Goal: Task Accomplishment & Management: Manage account settings

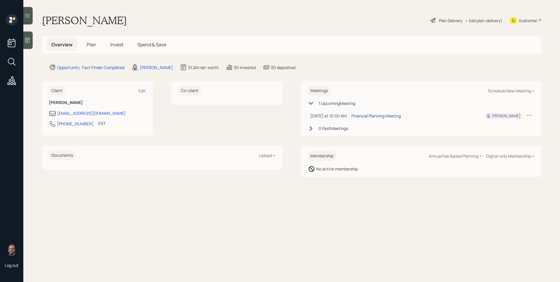
click at [378, 115] on div "Financial Planning Meeting" at bounding box center [376, 116] width 49 height 6
click at [29, 37] on icon at bounding box center [28, 40] width 6 height 6
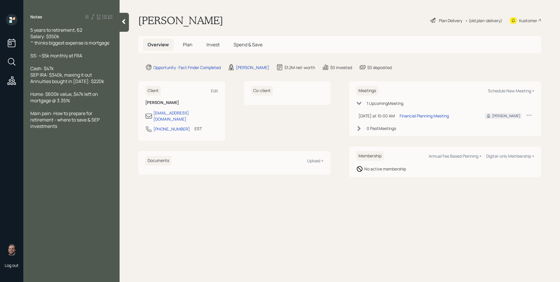
click at [189, 45] on span "Plan" at bounding box center [188, 44] width 10 height 6
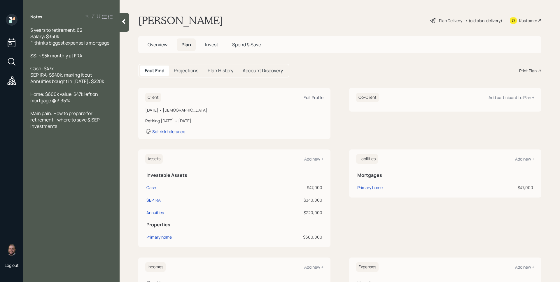
click at [314, 98] on div "Edit Profile" at bounding box center [314, 98] width 20 height 6
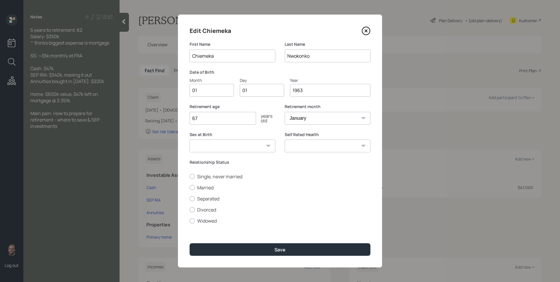
click at [213, 96] on input "01" at bounding box center [212, 90] width 44 height 13
type input "0"
type input "10"
click at [283, 106] on div "Retirement age 67 years old Retirement month January February March April May J…" at bounding box center [280, 118] width 181 height 28
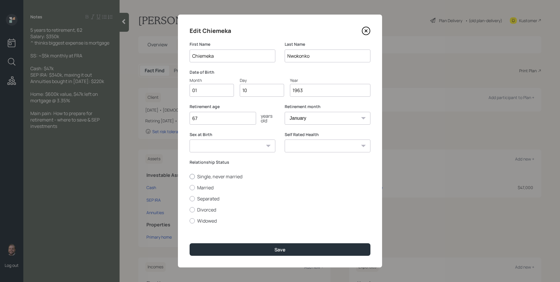
click at [203, 179] on label "Single, never married" at bounding box center [280, 177] width 181 height 6
click at [190, 177] on input "Single, never married" at bounding box center [189, 177] width 0 height 0
radio input "true"
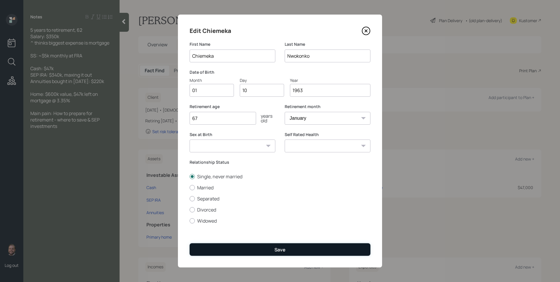
click at [281, 253] on button "Save" at bounding box center [280, 250] width 181 height 13
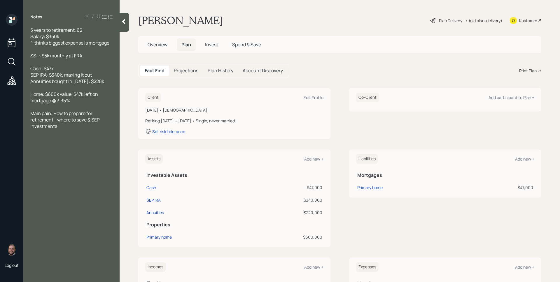
click at [441, 24] on div "Plan Delivery • (old plan-delivery)" at bounding box center [466, 20] width 73 height 13
click at [441, 22] on div "Plan Delivery" at bounding box center [450, 21] width 23 height 6
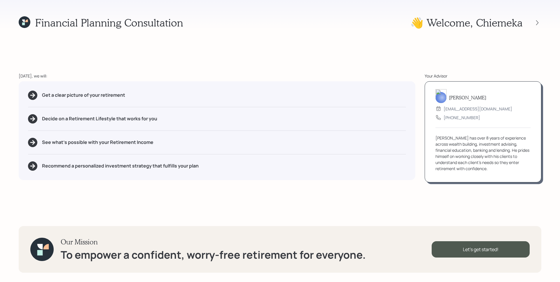
click at [490, 213] on div "Financial Planning Consultation 👋 Welcome , Chiemeka Today, we will: Get a clea…" at bounding box center [280, 141] width 560 height 282
click at [505, 248] on div "Let's get started!" at bounding box center [481, 250] width 98 height 16
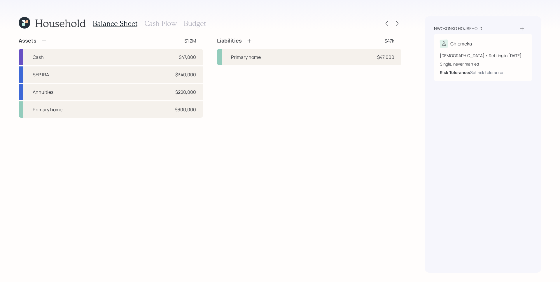
click at [220, 90] on div "Liabilities $47k Primary home $47,000" at bounding box center [309, 77] width 184 height 81
click at [197, 73] on div "SEP IRA $340,000" at bounding box center [111, 75] width 184 height 16
select select "balanced"
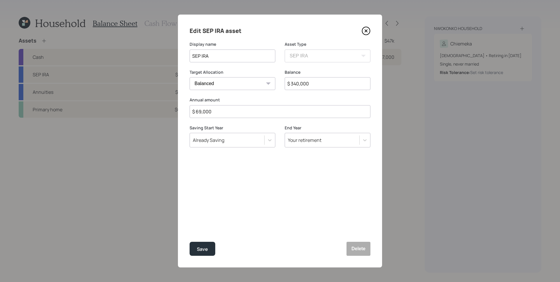
click at [218, 111] on input "$ 69,000" at bounding box center [280, 111] width 181 height 13
click at [264, 196] on div "Edit SEP IRA asset Display name SEP IRA Asset Type SEP IRA IRA Roth IRA 401(k) …" at bounding box center [280, 141] width 204 height 253
click at [243, 107] on input "$ 70,500" at bounding box center [280, 111] width 181 height 13
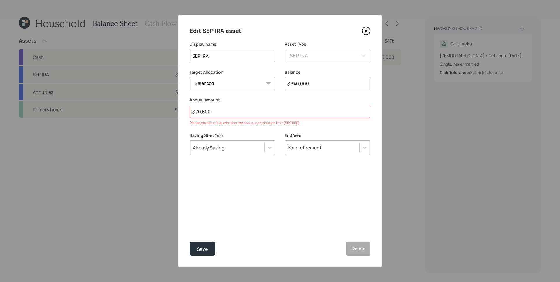
click at [243, 107] on input "$ 70,500" at bounding box center [280, 111] width 181 height 13
click at [244, 107] on input "$ 70,500" at bounding box center [280, 111] width 181 height 13
click at [245, 108] on input "$ 70,500" at bounding box center [280, 111] width 181 height 13
click at [244, 110] on input "$ 70,500" at bounding box center [280, 111] width 181 height 13
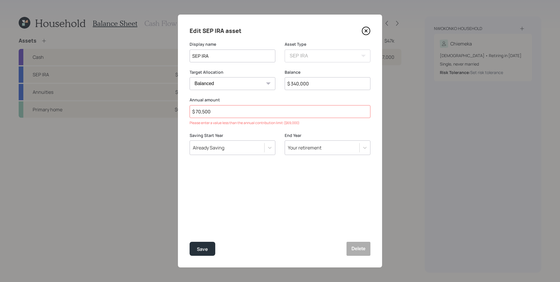
click at [244, 113] on input "$ 70,500" at bounding box center [280, 111] width 181 height 13
click at [245, 113] on input "$ 70,500" at bounding box center [280, 111] width 181 height 13
type input "$ 69,000"
click at [261, 215] on div "Edit SEP IRA asset Display name SEP IRA Asset Type SEP IRA IRA Roth IRA 401(k) …" at bounding box center [280, 141] width 204 height 253
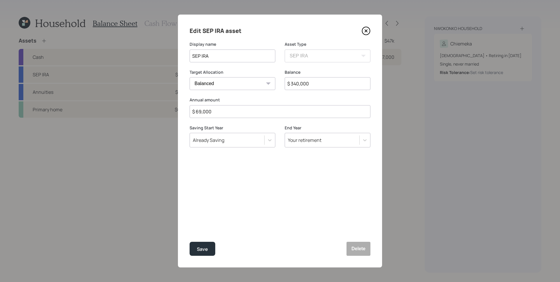
click at [261, 193] on div "Edit SEP IRA asset Display name SEP IRA Asset Type SEP IRA IRA Roth IRA 401(k) …" at bounding box center [280, 141] width 204 height 253
click at [207, 247] on div "Save" at bounding box center [202, 250] width 11 height 8
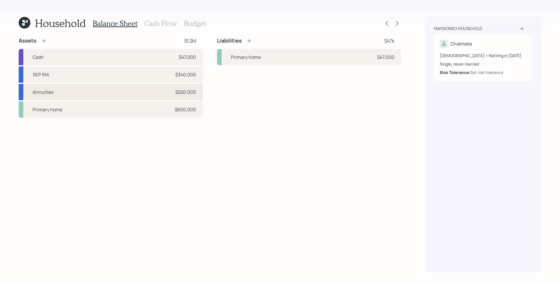
click at [157, 91] on div "Annuities $220,000" at bounding box center [111, 92] width 184 height 16
select select "ira"
select select "balanced"
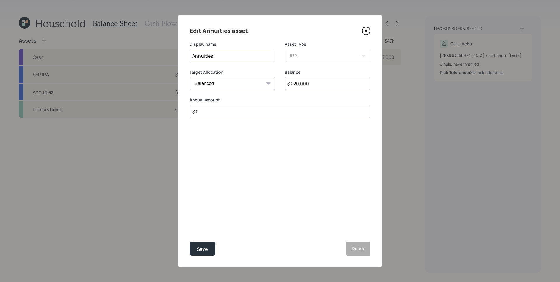
click at [367, 256] on div "Edit Annuities asset Display name Annuities Asset Type SEP IRA IRA Roth IRA 401…" at bounding box center [280, 141] width 204 height 253
click at [368, 250] on button "Delete" at bounding box center [359, 249] width 24 height 14
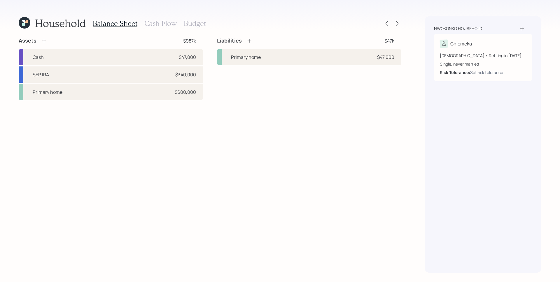
click at [45, 40] on icon at bounding box center [44, 41] width 6 height 6
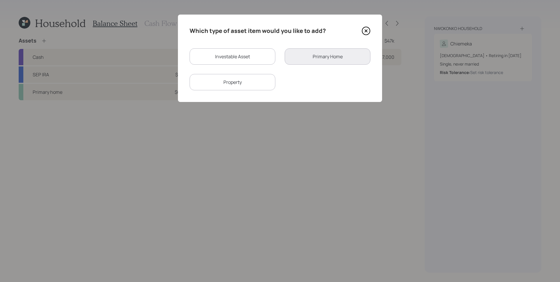
click at [227, 58] on div "Investable Asset" at bounding box center [233, 56] width 86 height 16
select select "taxable"
select select "balanced"
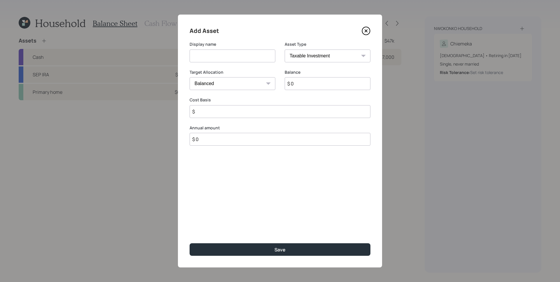
click at [227, 58] on input at bounding box center [233, 56] width 86 height 13
type input "Annuities"
click at [307, 60] on select "SEP IRA IRA Roth IRA 401(k) Roth 401(k) 403(b) Roth 403(b) 457(b) Roth 457(b) H…" at bounding box center [328, 56] width 86 height 13
click at [285, 50] on select "SEP IRA IRA Roth IRA 401(k) Roth 401(k) 403(b) Roth 403(b) 457(b) Roth 457(b) H…" at bounding box center [328, 56] width 86 height 13
click at [334, 86] on input "$ 0" at bounding box center [328, 83] width 86 height 13
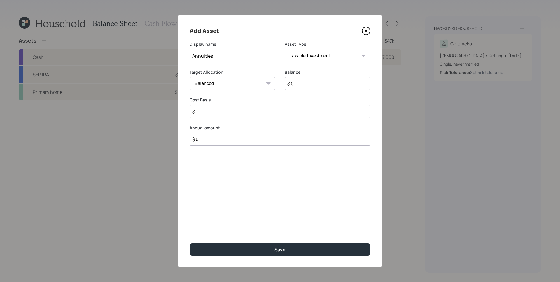
click at [333, 86] on input "$ 0" at bounding box center [328, 83] width 86 height 13
type input "$ 220,000"
type input "$ 0"
click at [190, 244] on button "Save" at bounding box center [280, 250] width 181 height 13
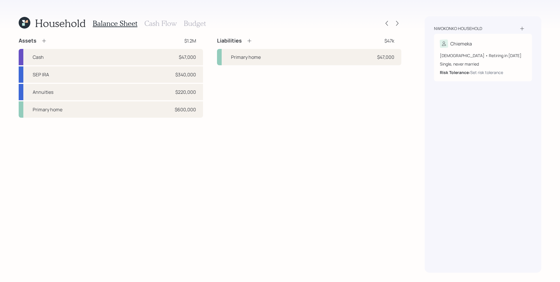
click at [46, 40] on icon at bounding box center [44, 41] width 6 height 6
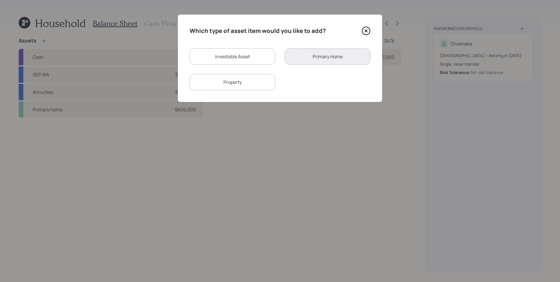
click at [223, 55] on div "Investable Asset" at bounding box center [233, 56] width 86 height 16
select select "taxable"
select select "balanced"
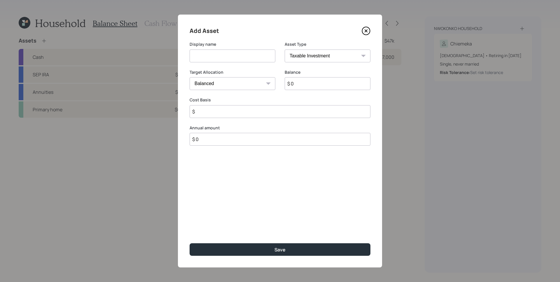
click at [218, 54] on input at bounding box center [233, 56] width 86 height 13
type input "Whole Life Policy"
click at [328, 55] on select "SEP IRA IRA Roth IRA 401(k) Roth 401(k) 403(b) Roth 403(b) 457(b) Roth 457(b) H…" at bounding box center [328, 56] width 86 height 13
click at [285, 50] on select "SEP IRA IRA Roth IRA 401(k) Roth 401(k) 403(b) Roth 403(b) 457(b) Roth 457(b) H…" at bounding box center [328, 56] width 86 height 13
click at [252, 86] on select "Cash Conservative Balanced Aggressive" at bounding box center [233, 83] width 86 height 13
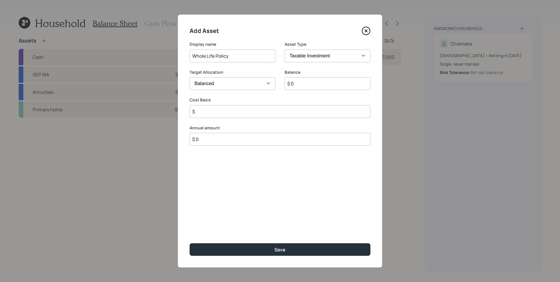
select select "conservative"
click at [190, 77] on select "Cash Conservative Balanced Aggressive" at bounding box center [233, 83] width 86 height 13
click at [317, 87] on input "$ 0" at bounding box center [328, 83] width 86 height 13
type input "$ 503,000"
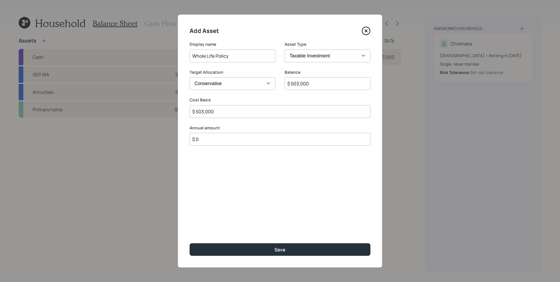
type input "$ 503,000"
click at [190, 244] on button "Save" at bounding box center [280, 250] width 181 height 13
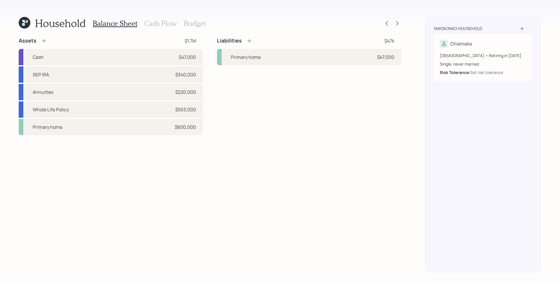
click at [44, 44] on div "Assets" at bounding box center [33, 40] width 28 height 7
click at [44, 41] on icon at bounding box center [44, 41] width 6 height 6
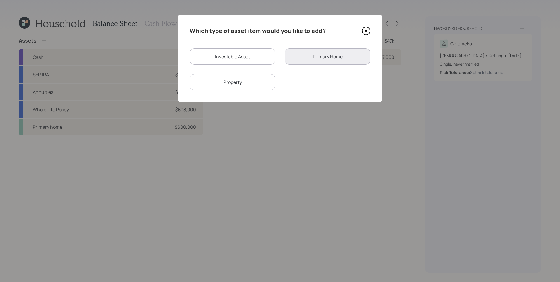
click at [239, 56] on div "Investable Asset" at bounding box center [233, 56] width 86 height 16
select select "taxable"
select select "balanced"
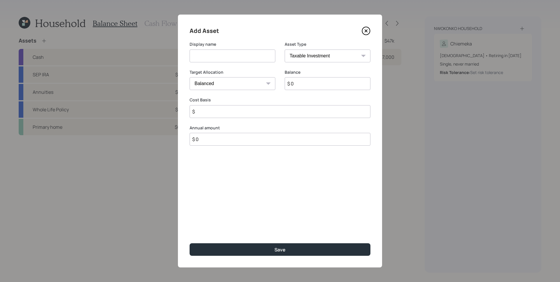
click at [239, 56] on input at bounding box center [233, 56] width 86 height 13
type input "Whole Life Policy"
click at [248, 84] on select "Cash Conservative Balanced Aggressive" at bounding box center [233, 83] width 86 height 13
select select "conservative"
click at [190, 77] on select "Cash Conservative Balanced Aggressive" at bounding box center [233, 83] width 86 height 13
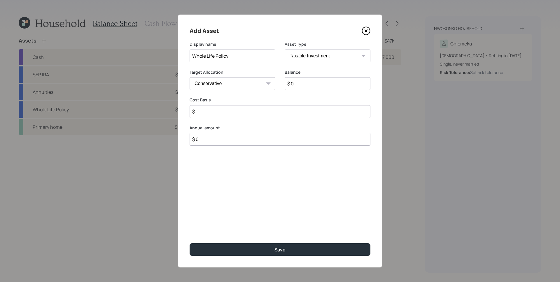
click at [310, 83] on input "$ 0" at bounding box center [328, 83] width 86 height 13
type input "$ 167,843"
click at [267, 224] on div "Add Asset Display name Whole Life Policy Asset Type SEP IRA IRA Roth IRA 401(k)…" at bounding box center [280, 141] width 204 height 253
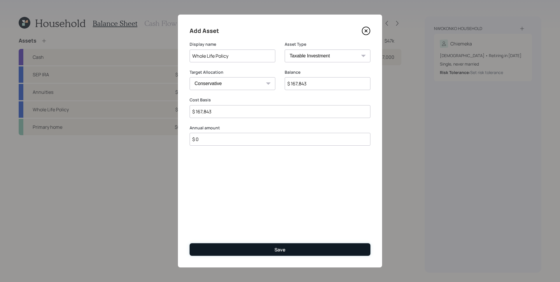
click at [277, 247] on div "Save" at bounding box center [280, 250] width 11 height 6
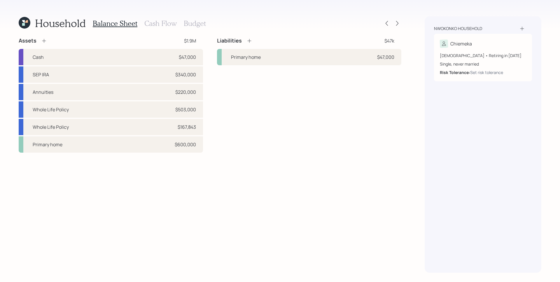
click at [45, 43] on icon at bounding box center [44, 41] width 6 height 6
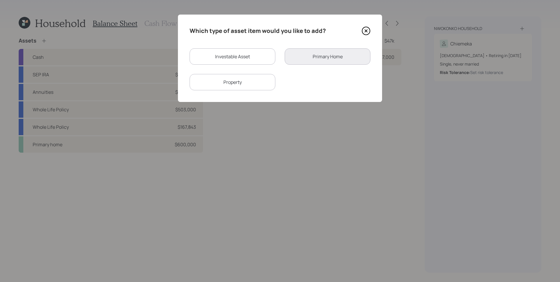
click at [246, 79] on div "Property" at bounding box center [233, 82] width 86 height 16
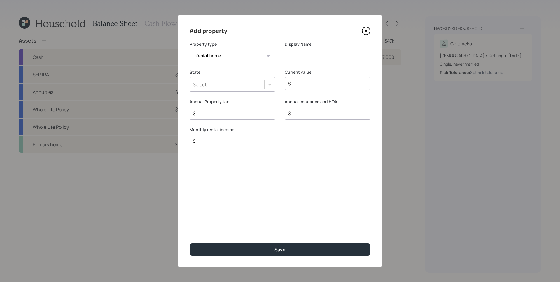
click at [243, 53] on select "Vacation home Rental home" at bounding box center [233, 56] width 86 height 13
select select "vacation_property"
click at [190, 50] on select "Vacation home Rental home" at bounding box center [233, 56] width 86 height 13
click at [297, 57] on input at bounding box center [328, 56] width 86 height 13
type input "Second Home"
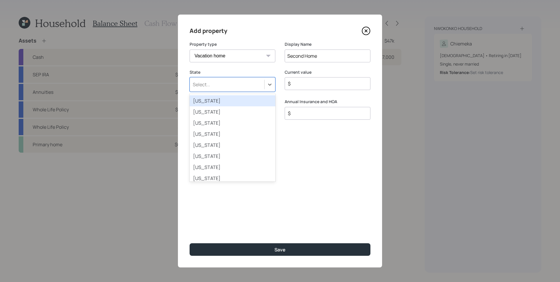
click at [237, 87] on div "Select..." at bounding box center [227, 85] width 74 height 10
type input "new"
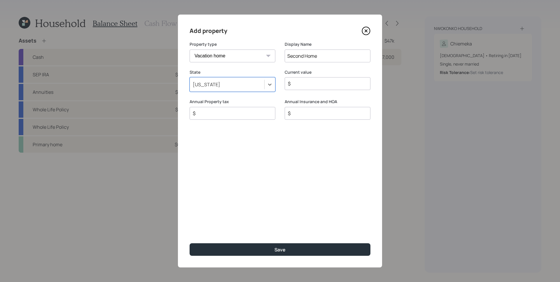
click at [343, 84] on input "$" at bounding box center [325, 83] width 76 height 7
type input "$ 600,000"
type input "$ 1,719"
click at [216, 115] on input "$" at bounding box center [230, 113] width 76 height 7
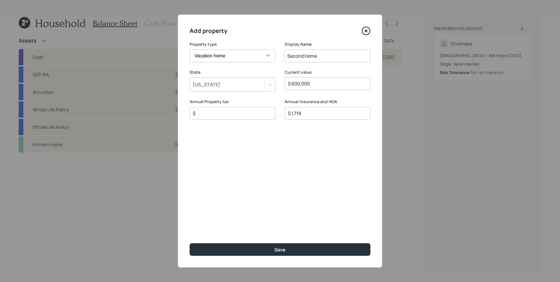
click at [217, 114] on input "$" at bounding box center [230, 113] width 76 height 7
type input "$ 11,000"
click at [190, 244] on button "Save" at bounding box center [280, 250] width 181 height 13
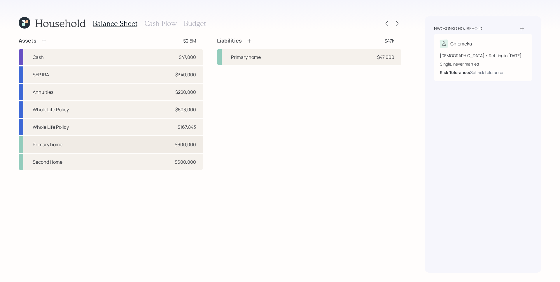
click at [184, 147] on div "$600,000" at bounding box center [185, 144] width 21 height 7
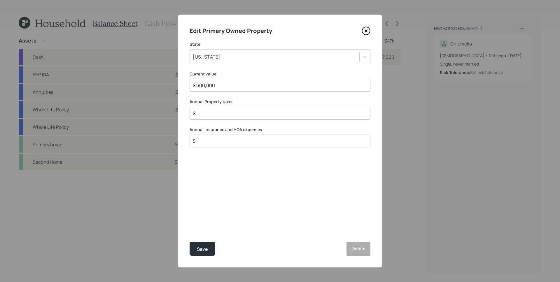
click at [231, 86] on input "$ 600,000" at bounding box center [277, 85] width 171 height 7
type input "$ 300,000"
type input "$ 6,478"
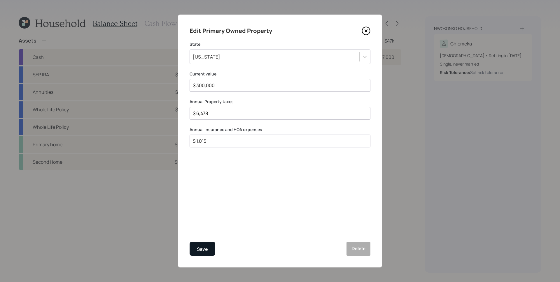
type input "$ 1,015"
click at [205, 248] on div "Save" at bounding box center [202, 250] width 11 height 8
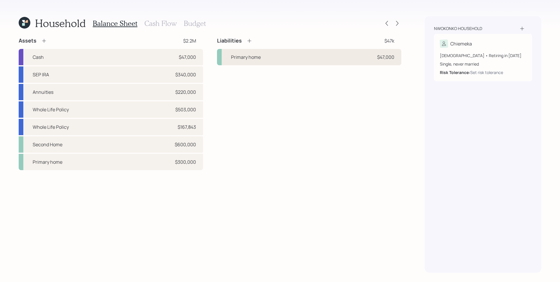
click at [312, 58] on div "Primary home $47,000" at bounding box center [309, 57] width 184 height 16
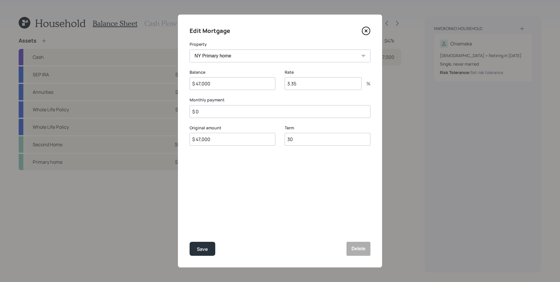
click at [224, 46] on label "Property" at bounding box center [280, 44] width 181 height 6
click at [224, 51] on select "Second Home NY Primary home" at bounding box center [280, 56] width 181 height 13
select select "be186997-3d95-44c3-a56b-7f090812ea30"
click at [190, 50] on select "Second Home NY Primary home" at bounding box center [280, 56] width 181 height 13
click at [200, 82] on input "$ 47,000" at bounding box center [233, 83] width 86 height 13
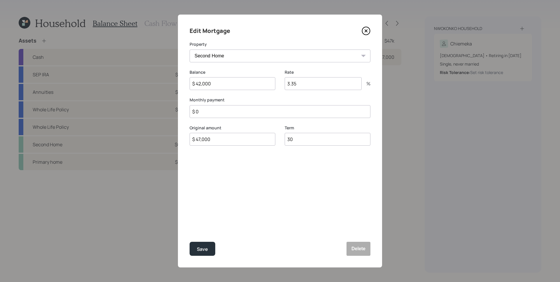
type input "$ 42,000"
click at [287, 103] on div "Monthly payment $ 0" at bounding box center [280, 107] width 181 height 21
click at [200, 138] on input "$ 47,000" at bounding box center [233, 139] width 86 height 13
type input "$ 42,000"
click at [236, 100] on label "Monthly payment" at bounding box center [280, 100] width 181 height 6
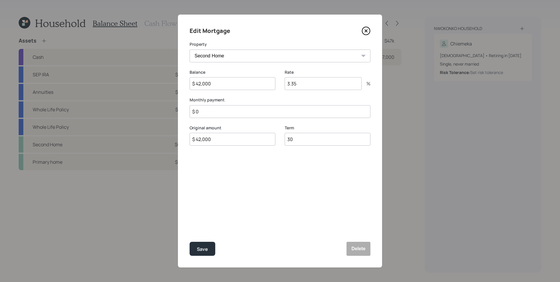
click at [239, 111] on input "$ 0" at bounding box center [280, 111] width 181 height 13
type input "$ 4,000"
click at [208, 247] on button "Save" at bounding box center [203, 249] width 26 height 14
select select "635858f3-31fe-4db9-aa36-3bfca9c6aa0e"
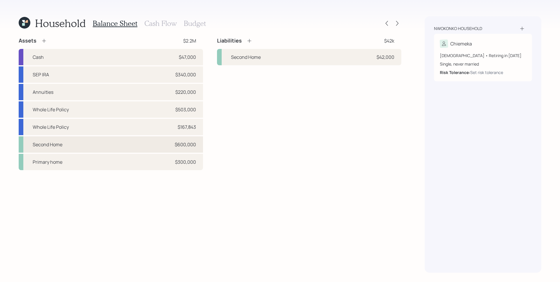
click at [143, 142] on div "Second Home $600,000" at bounding box center [111, 145] width 184 height 16
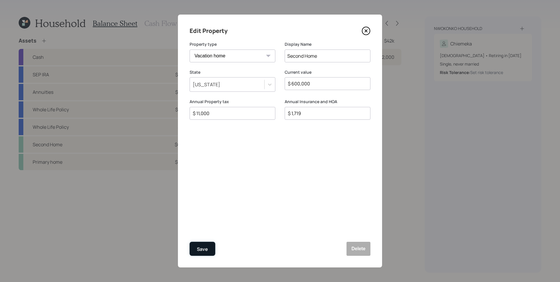
drag, startPoint x: 211, startPoint y: 249, endPoint x: 237, endPoint y: 169, distance: 84.5
click at [211, 248] on button "Save" at bounding box center [203, 249] width 26 height 14
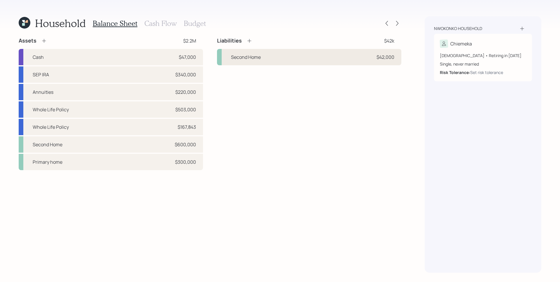
click at [280, 57] on div "Second Home $42,000" at bounding box center [309, 57] width 184 height 16
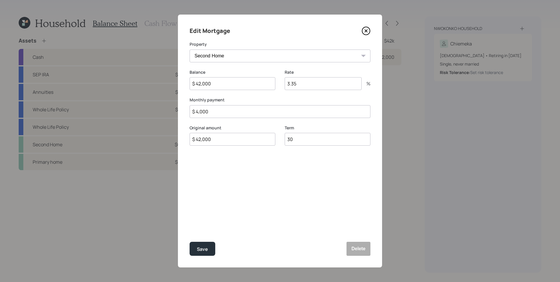
click at [239, 112] on input "$ 4,000" at bounding box center [280, 111] width 181 height 13
type input "$ 2,950"
click at [255, 218] on div "Edit Mortgage Property Second Home NY Primary home Balance $ 42,000 Rate 3.35 %…" at bounding box center [280, 141] width 204 height 253
drag, startPoint x: 304, startPoint y: 137, endPoint x: 284, endPoint y: 139, distance: 20.6
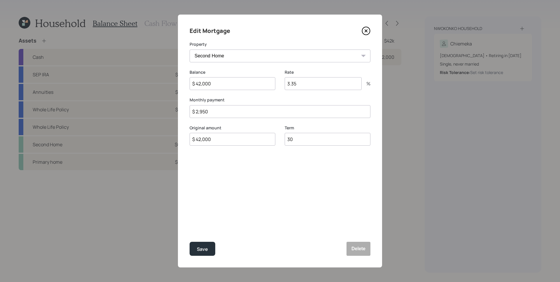
click at [284, 139] on div "Original amount $ 42,000 Term 30" at bounding box center [280, 139] width 181 height 28
click at [292, 171] on div "Edit Mortgage Property Second Home NY Primary home Balance $ 42,000 Rate 3.35 %…" at bounding box center [280, 141] width 204 height 253
click at [301, 139] on input "30" at bounding box center [328, 139] width 86 height 13
type input "3"
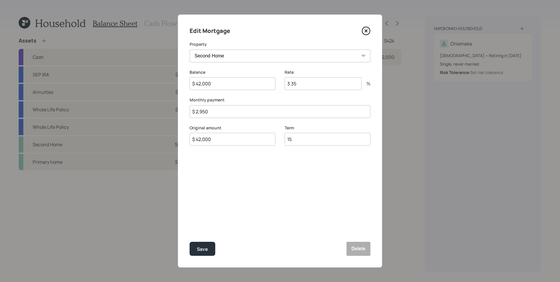
type input "15"
click at [281, 174] on div "Edit Mortgage Property Second Home NY Primary home Balance $ 42,000 Rate 3.35 %…" at bounding box center [280, 141] width 204 height 253
click at [210, 139] on input "$ 42,000" at bounding box center [233, 139] width 86 height 13
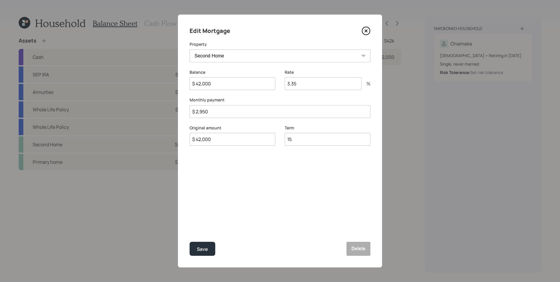
click at [235, 185] on div "Edit Mortgage Property Second Home NY Primary home Balance $ 42,000 Rate 3.35 %…" at bounding box center [280, 141] width 204 height 253
click at [201, 251] on div "Save" at bounding box center [202, 250] width 11 height 8
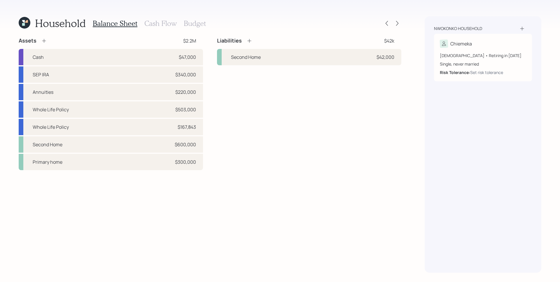
click at [308, 122] on div "Liabilities $42k Second Home $42,000" at bounding box center [309, 103] width 184 height 133
click at [294, 103] on div "Liabilities $42k Second Home $42,000" at bounding box center [309, 103] width 184 height 133
click at [246, 170] on div "Liabilities $42k Second Home $42,000" at bounding box center [309, 103] width 184 height 133
drag, startPoint x: 273, startPoint y: 206, endPoint x: 279, endPoint y: 179, distance: 27.4
click at [273, 206] on div "Assets $2.2M Cash $47,000 SEP IRA $340,000 Annuities $220,000 Whole Life Policy…" at bounding box center [210, 155] width 383 height 236
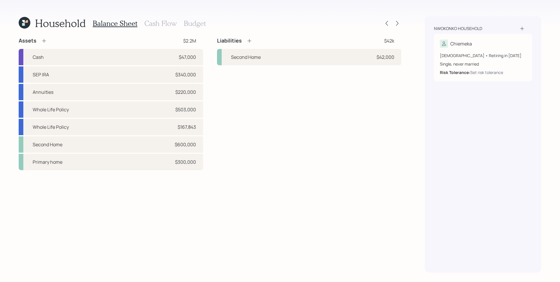
click at [158, 26] on h3 "Cash Flow" at bounding box center [160, 23] width 32 height 8
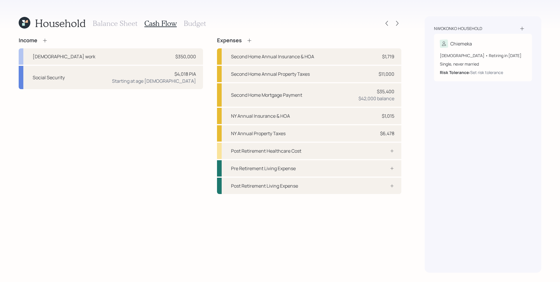
click at [138, 150] on div "Income Full-time work $350,000 Social Security $4,018 PIA Starting at age 67" at bounding box center [111, 115] width 184 height 157
click at [195, 80] on div "Starting at age 67" at bounding box center [154, 81] width 84 height 7
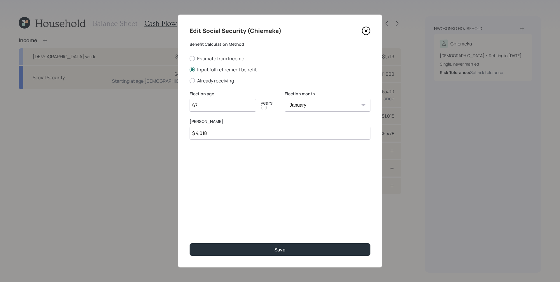
click at [226, 104] on input "67" at bounding box center [223, 105] width 67 height 13
type input "70"
drag, startPoint x: 225, startPoint y: 154, endPoint x: 213, endPoint y: 142, distance: 17.3
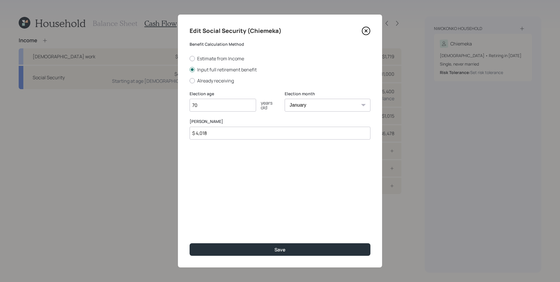
click at [226, 154] on div "Edit Social Security (Chiemeka) Benefit Calculation Method Estimate from Income…" at bounding box center [280, 141] width 204 height 253
click at [236, 138] on input "$ 4,018" at bounding box center [280, 133] width 181 height 13
click at [245, 135] on input "$ 4,018" at bounding box center [280, 133] width 181 height 13
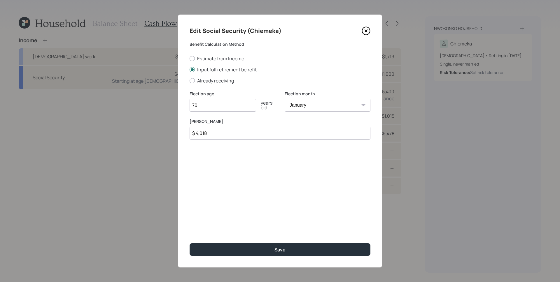
click at [245, 135] on input "$ 4,018" at bounding box center [280, 133] width 181 height 13
type input "$ 4,792"
click at [264, 184] on div "Edit Social Security (Chiemeka) Benefit Calculation Method Estimate from Income…" at bounding box center [280, 141] width 204 height 253
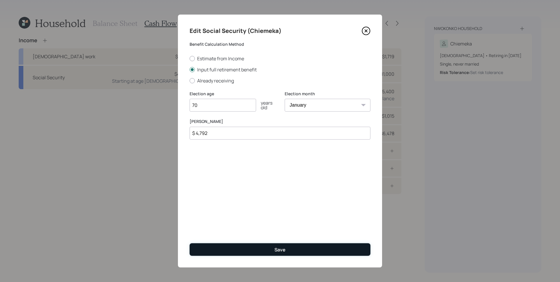
click at [299, 252] on button "Save" at bounding box center [280, 250] width 181 height 13
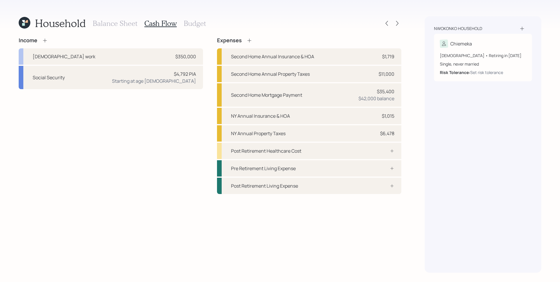
click at [248, 40] on icon at bounding box center [250, 41] width 6 height 6
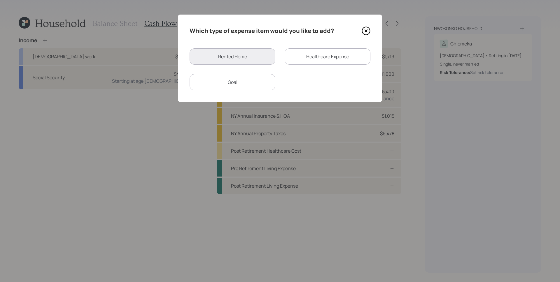
click at [255, 79] on div "Goal" at bounding box center [233, 82] width 86 height 16
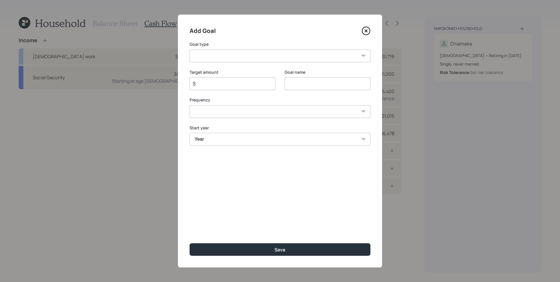
click at [250, 56] on select "Create an emergency fund Donate to charity Purchase a home Make a purchase Supp…" at bounding box center [280, 56] width 181 height 13
select select "support_dependent"
click at [190, 50] on select "Create an emergency fund Donate to charity Purchase a home Make a purchase Supp…" at bounding box center [280, 56] width 181 height 13
click at [248, 82] on input "$" at bounding box center [230, 83] width 76 height 7
click at [329, 80] on input "Support a dependent" at bounding box center [328, 83] width 86 height 13
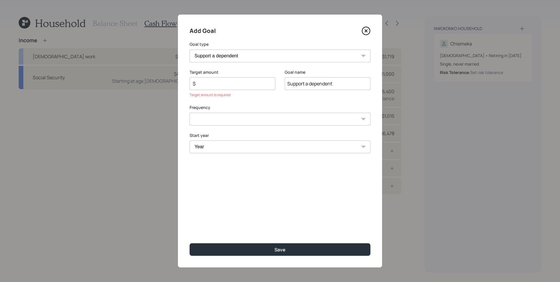
click at [330, 80] on input "Support a dependent" at bounding box center [328, 83] width 86 height 13
click at [332, 86] on input "Support a dependent" at bounding box center [328, 83] width 86 height 13
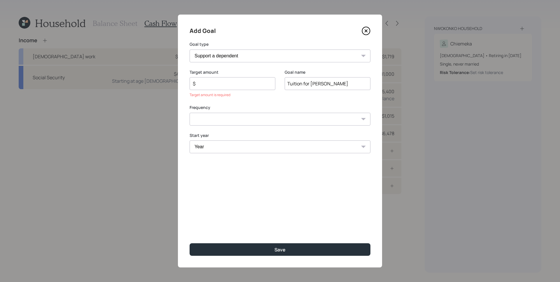
click at [315, 83] on input "Tuition for Kid Hannah" at bounding box center [328, 83] width 86 height 13
type input "Tuition for Hannah"
click at [281, 102] on div "Target amount $ Target amount is required Goal name Tuition for Hannah" at bounding box center [280, 87] width 181 height 36
click at [216, 84] on input "$" at bounding box center [230, 83] width 76 height 7
type input "$ 25,000"
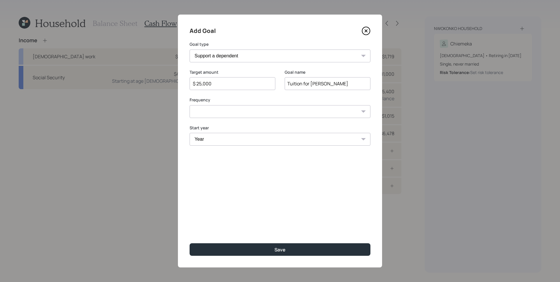
click at [206, 114] on select "One time Every 1 year Every 2 years Every 3 years Every 4 years Every 5 years E…" at bounding box center [280, 111] width 181 height 13
select select "1"
click at [190, 105] on select "One time Every 1 year Every 2 years Every 3 years Every 4 years Every 5 years E…" at bounding box center [280, 111] width 181 height 13
click at [218, 139] on select "Year 2025 2026 2027 2028 2029 2030 2031 2032 2033 2034 2035 2036 2037 2038 2039…" at bounding box center [233, 139] width 86 height 13
select select "2025"
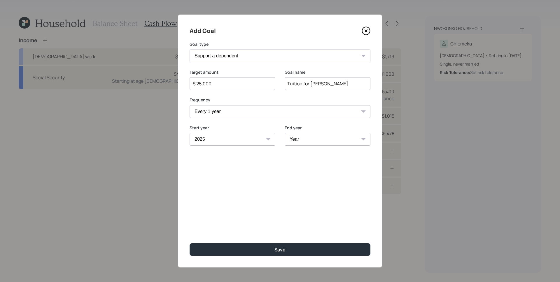
click at [190, 133] on select "Year 2025 2026 2027 2028 2029 2030 2031 2032 2033 2034 2035 2036 2037 2038 2039…" at bounding box center [233, 139] width 86 height 13
click at [322, 139] on select "Year 2025 2026 2027 2028 2029 2030 2031 2032 2033 2034 2035 2036 2037 2038 2039…" at bounding box center [328, 139] width 86 height 13
select select "2028"
click at [285, 133] on select "Year 2025 2026 2027 2028 2029 2030 2031 2032 2033 2034 2035 2036 2037 2038 2039…" at bounding box center [328, 139] width 86 height 13
click at [318, 171] on div "Add Goal Goal type Create an emergency fund Donate to charity Purchase a home M…" at bounding box center [280, 141] width 204 height 253
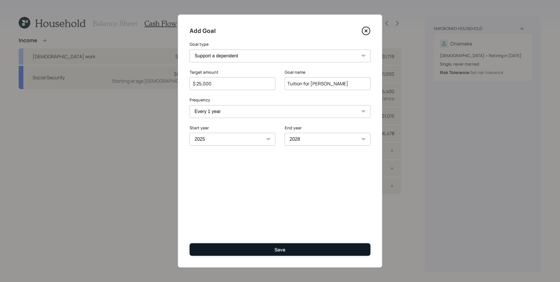
click at [318, 249] on button "Save" at bounding box center [280, 250] width 181 height 13
type input "$"
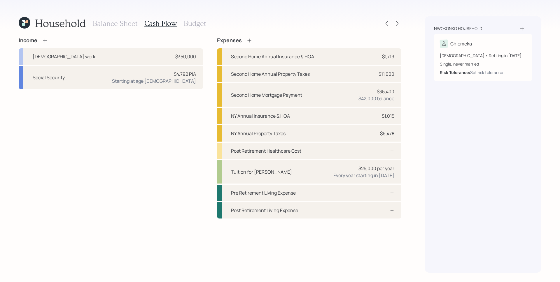
click at [248, 40] on icon at bounding box center [250, 41] width 6 height 6
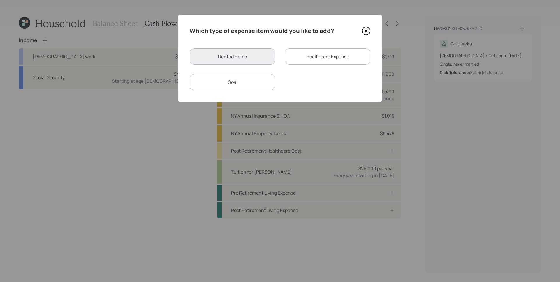
click at [231, 80] on div "Goal" at bounding box center [233, 82] width 86 height 16
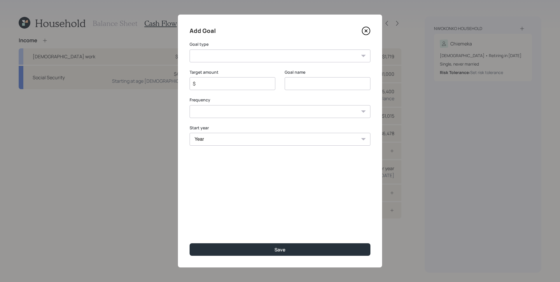
click at [290, 53] on select "Create an emergency fund Donate to charity Purchase a home Make a purchase Supp…" at bounding box center [280, 56] width 181 height 13
select select "support_dependent"
click at [190, 50] on select "Create an emergency fund Donate to charity Purchase a home Make a purchase Supp…" at bounding box center [280, 56] width 181 height 13
click at [327, 86] on input "Support a dependent" at bounding box center [328, 83] width 86 height 13
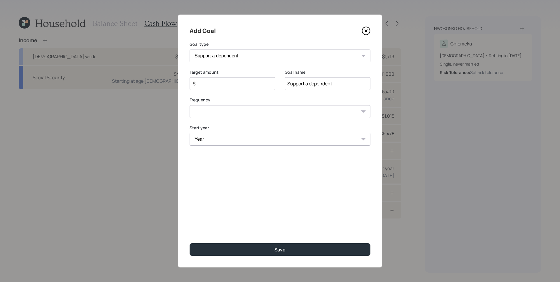
click at [327, 86] on input "Support a dependent" at bounding box center [328, 83] width 86 height 13
type input "Tuition for Francis"
click at [236, 83] on input "$" at bounding box center [230, 83] width 76 height 7
click at [229, 112] on div "Frequency One time Every 1 year Every 2 years Every 3 years Every 4 years Every…" at bounding box center [280, 107] width 181 height 21
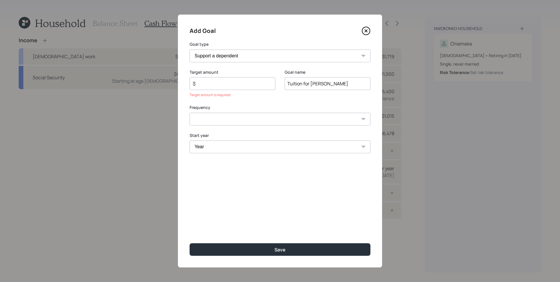
select select "1"
click at [190, 113] on select "One time Every 1 year Every 2 years Every 3 years Every 4 years Every 5 years E…" at bounding box center [280, 119] width 181 height 13
click at [221, 134] on label "Start year" at bounding box center [233, 136] width 86 height 6
click at [224, 144] on select "Year 2025 2026 2027 2028 2029 2030 2031 2032 2033 2034 2035 2036 2037 2038 2039…" at bounding box center [233, 147] width 86 height 13
select select "2025"
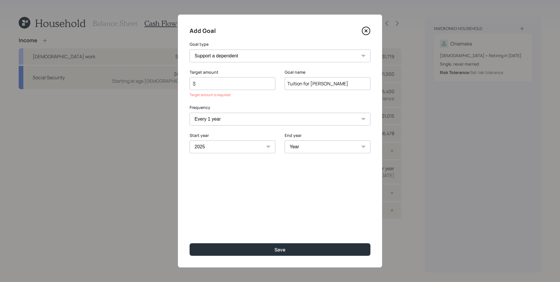
click at [190, 141] on select "Year 2025 2026 2027 2028 2029 2030 2031 2032 2033 2034 2035 2036 2037 2038 2039…" at bounding box center [233, 147] width 86 height 13
click at [327, 150] on select "Year 2025 2026 2027 2028 2029 2030 2031 2032 2033 2034 2035 2036 2037 2038 2039…" at bounding box center [328, 147] width 86 height 13
select select "2027"
click at [285, 141] on select "Year 2025 2026 2027 2028 2029 2030 2031 2032 2033 2034 2035 2036 2037 2038 2039…" at bounding box center [328, 147] width 86 height 13
click at [247, 83] on input "$" at bounding box center [230, 83] width 76 height 7
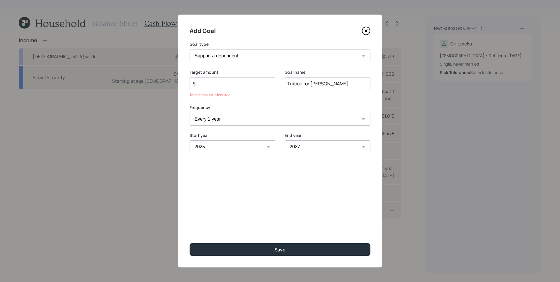
click at [247, 83] on input "$" at bounding box center [230, 83] width 76 height 7
click at [250, 84] on input "$" at bounding box center [230, 83] width 76 height 7
click at [268, 179] on div "Add Goal Goal type Create an emergency fund Donate to charity Purchase a home M…" at bounding box center [280, 141] width 204 height 253
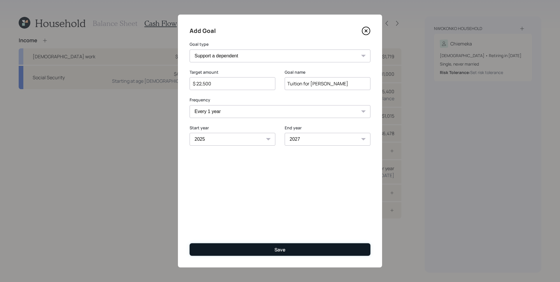
click at [301, 253] on button "Save" at bounding box center [280, 250] width 181 height 13
type input "$"
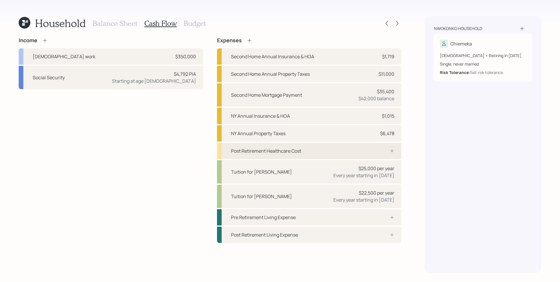
click at [302, 148] on div "Post Retirement Healthcare Cost" at bounding box center [309, 151] width 184 height 16
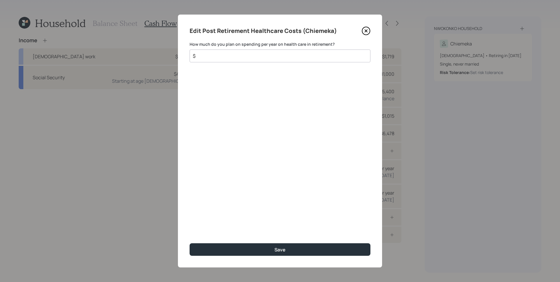
click at [243, 54] on input "$" at bounding box center [277, 56] width 171 height 7
click at [233, 62] on div "$ 6,500" at bounding box center [280, 56] width 181 height 13
click at [234, 58] on input "$ 6,500" at bounding box center [277, 56] width 171 height 7
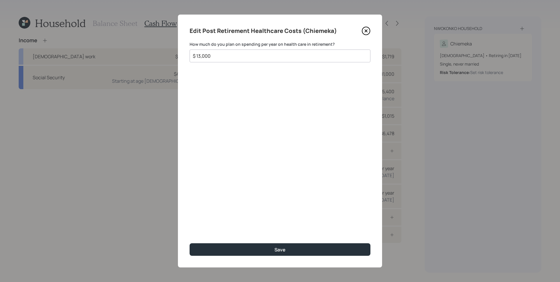
type input "$ 13,000"
click at [331, 132] on div "Edit Post Retirement Healthcare Costs (Chiemeka) How much do you plan on spendi…" at bounding box center [280, 141] width 204 height 253
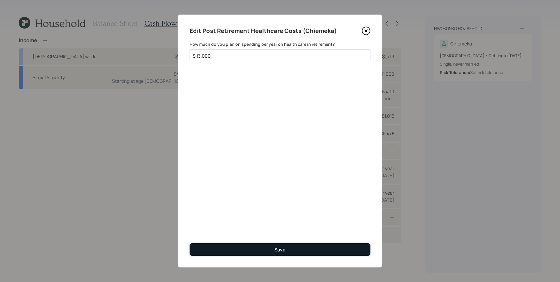
click at [300, 248] on button "Save" at bounding box center [280, 250] width 181 height 13
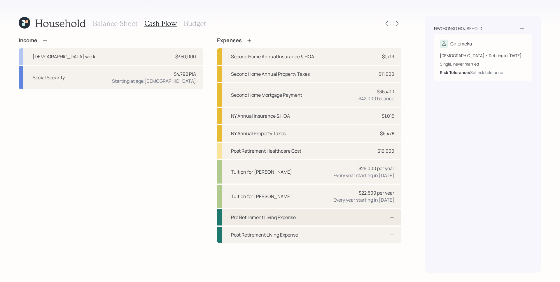
click at [350, 219] on div "Pre Retirement Living Expense" at bounding box center [309, 218] width 184 height 16
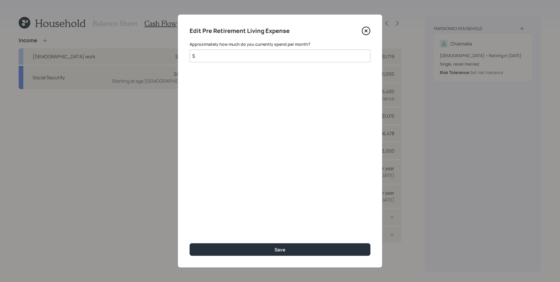
click at [266, 54] on input "$" at bounding box center [280, 56] width 181 height 13
type input "$ 12,250"
click at [190, 244] on button "Save" at bounding box center [280, 250] width 181 height 13
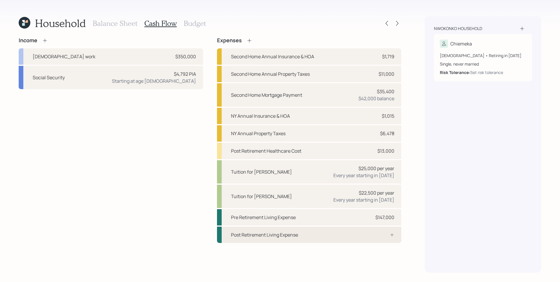
click at [386, 238] on div "Post Retirement Living Expense" at bounding box center [309, 235] width 184 height 16
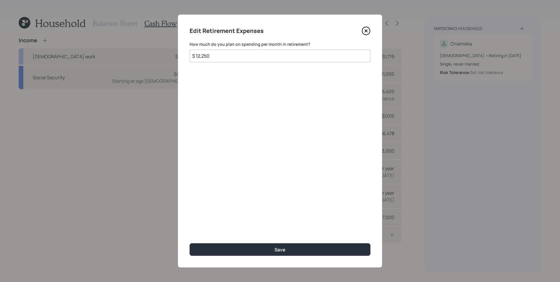
type input "$ 12,250"
click at [190, 244] on button "Save" at bounding box center [280, 250] width 181 height 13
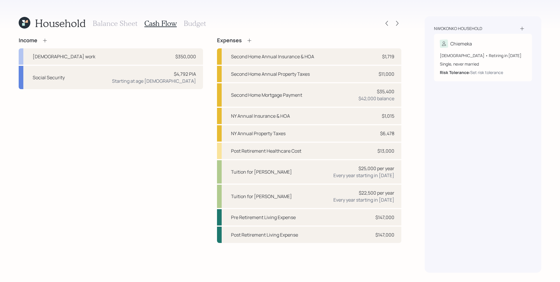
click at [115, 23] on h3 "Balance Sheet" at bounding box center [115, 23] width 45 height 8
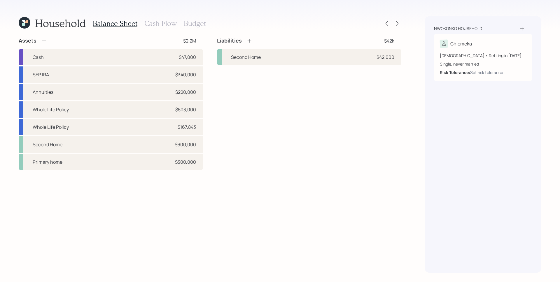
click at [152, 21] on h3 "Cash Flow" at bounding box center [160, 23] width 32 height 8
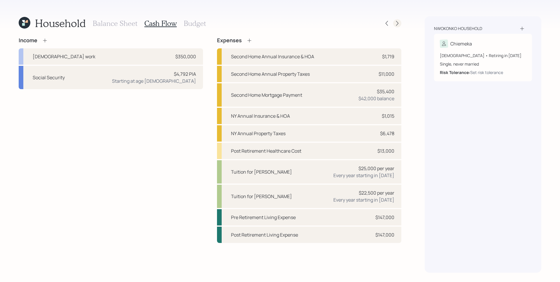
click at [397, 25] on icon at bounding box center [397, 23] width 2 height 5
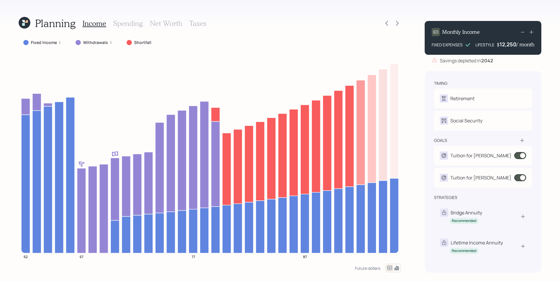
click at [37, 44] on label "Fixed Income" at bounding box center [44, 43] width 26 height 6
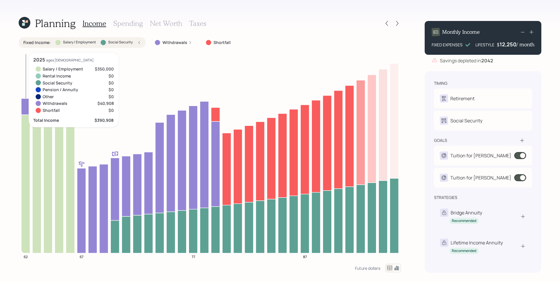
click at [27, 134] on icon at bounding box center [25, 184] width 9 height 139
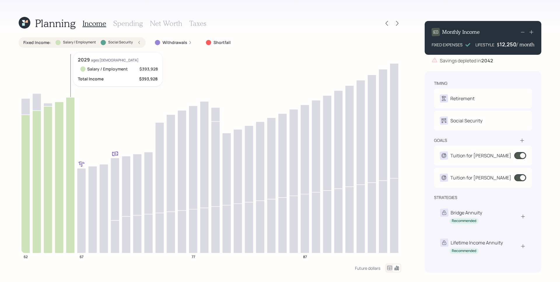
click at [70, 126] on icon at bounding box center [70, 175] width 9 height 156
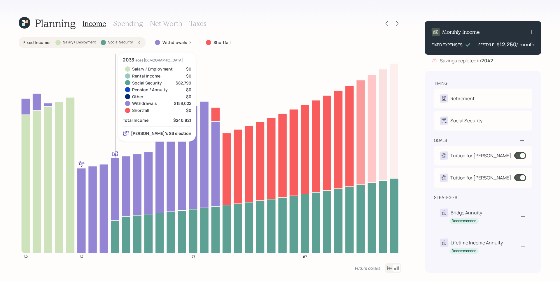
click at [115, 226] on icon at bounding box center [115, 237] width 9 height 33
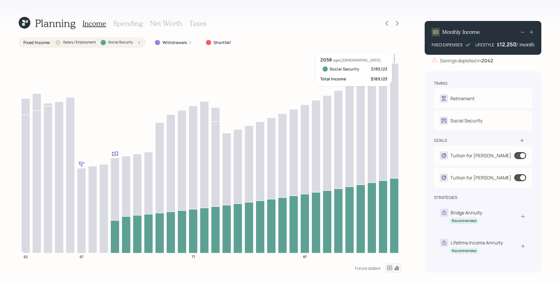
click at [396, 209] on icon at bounding box center [394, 216] width 9 height 75
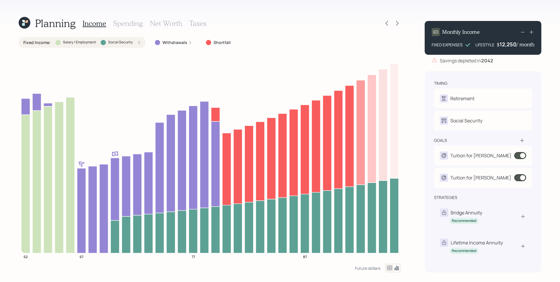
click at [141, 44] on div "Fixed Income : Salary / Employment Social Security" at bounding box center [82, 42] width 127 height 11
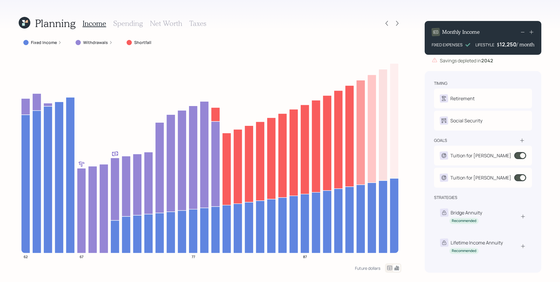
click at [128, 22] on h3 "Spending" at bounding box center [128, 23] width 30 height 8
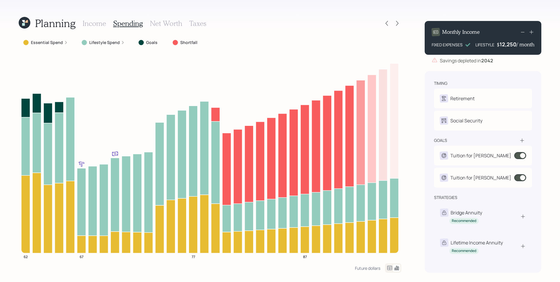
click at [121, 44] on div "Lifestyle Spend" at bounding box center [103, 43] width 43 height 6
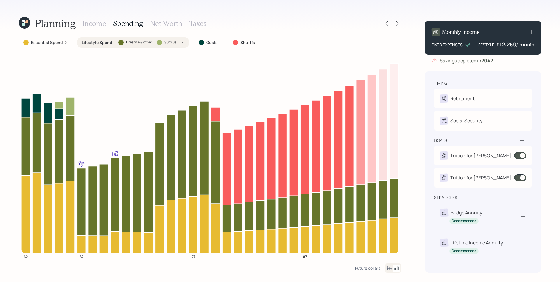
click at [184, 46] on div "Lifestyle Spend : Lifestyle & other Surplus" at bounding box center [133, 42] width 112 height 11
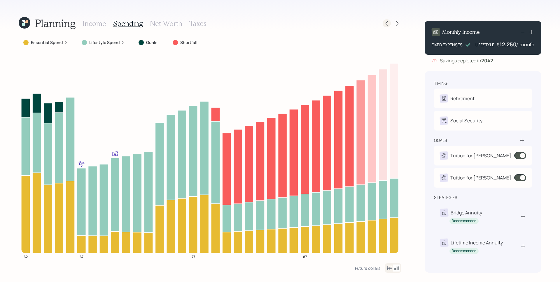
click at [388, 23] on icon at bounding box center [387, 23] width 6 height 6
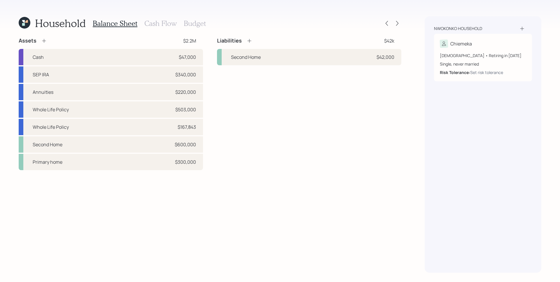
click at [156, 23] on h3 "Cash Flow" at bounding box center [160, 23] width 32 height 8
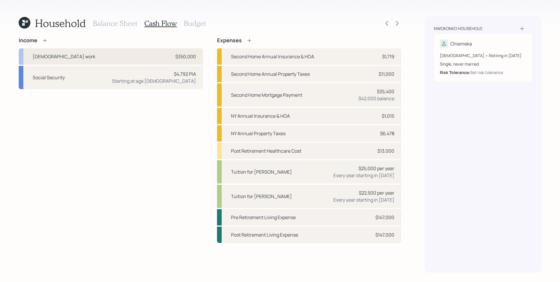
click at [99, 55] on div "Full-time work $350,000" at bounding box center [111, 56] width 184 height 16
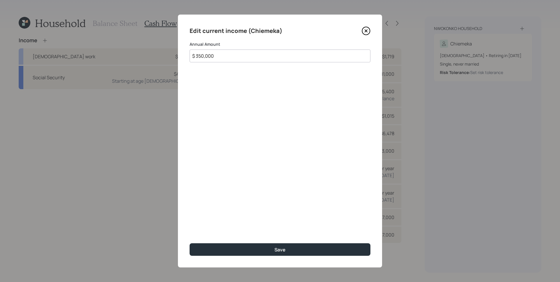
click at [204, 58] on input "$ 350,000" at bounding box center [280, 56] width 181 height 13
type input "$ 0"
click at [190, 244] on button "Save" at bounding box center [280, 250] width 181 height 13
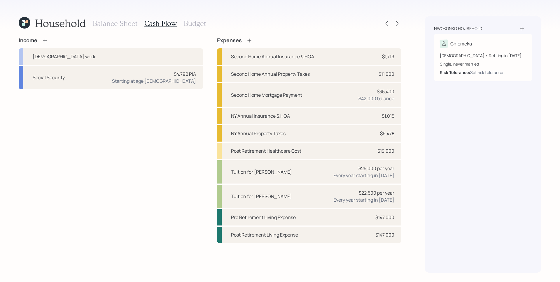
click at [45, 39] on icon at bounding box center [45, 41] width 6 height 6
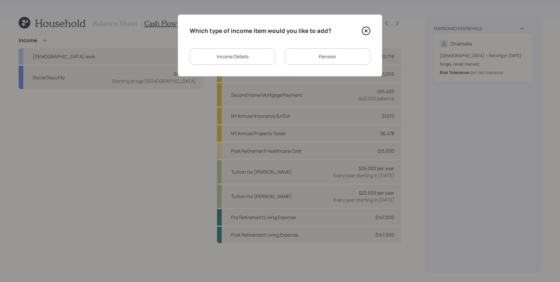
click at [248, 53] on div "Income Details" at bounding box center [233, 56] width 86 height 16
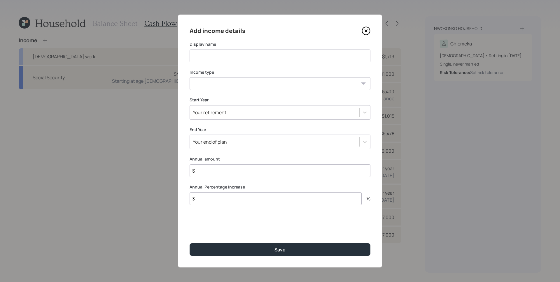
click at [217, 55] on input at bounding box center [280, 56] width 181 height 13
type input "Full-Time Work"
click at [224, 85] on select "Full-time work Part-time work Self employment Other" at bounding box center [280, 83] width 181 height 13
select select "self_employment"
click at [190, 77] on select "Full-time work Part-time work Self employment Other" at bounding box center [280, 83] width 181 height 13
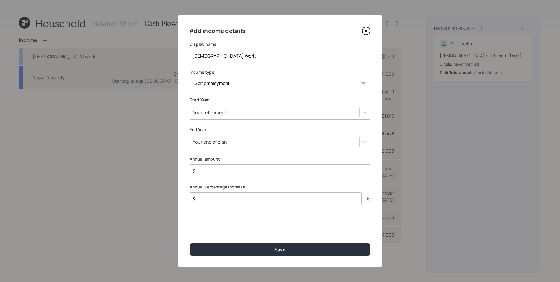
click at [232, 118] on div "Your retirement" at bounding box center [280, 112] width 181 height 15
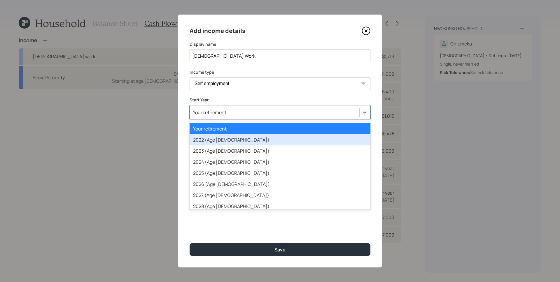
click at [229, 139] on div "2022 (Age 59)" at bounding box center [280, 140] width 181 height 11
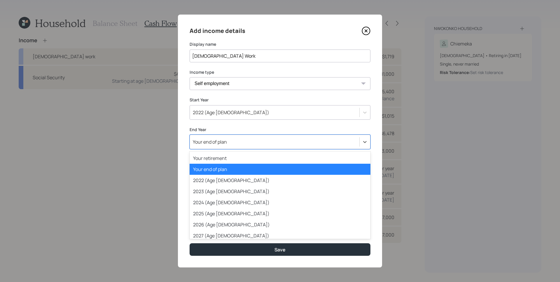
click at [228, 146] on div "Your end of plan" at bounding box center [275, 142] width 170 height 10
click at [228, 159] on div "Your retirement" at bounding box center [280, 158] width 181 height 11
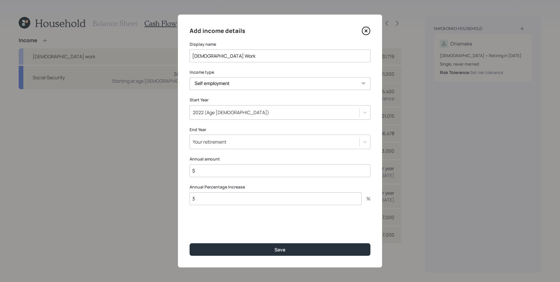
click at [231, 172] on input "$" at bounding box center [280, 171] width 181 height 13
type input "$ 350,000"
click at [190, 244] on button "Save" at bounding box center [280, 250] width 181 height 13
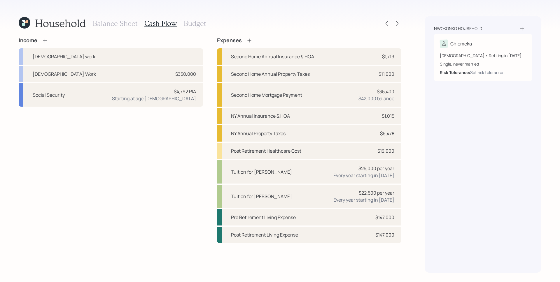
click at [404, 21] on div "Household Balance Sheet Cash Flow Budget Income Full-time work Full-Time Work $…" at bounding box center [280, 141] width 560 height 282
click at [402, 24] on div "Household Balance Sheet Cash Flow Budget Income Full-time work Full-Time Work $…" at bounding box center [280, 141] width 560 height 282
click at [399, 24] on icon at bounding box center [398, 23] width 6 height 6
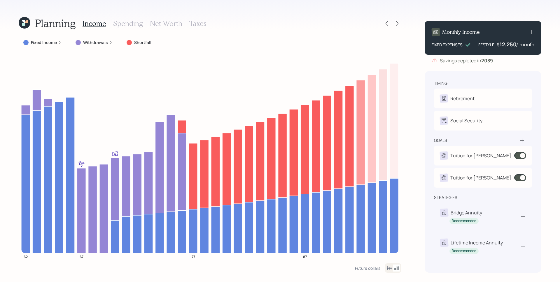
click at [167, 26] on h3 "Net Worth" at bounding box center [166, 23] width 32 height 8
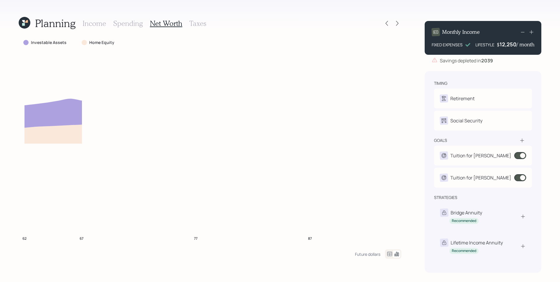
drag, startPoint x: 135, startPoint y: 25, endPoint x: 112, endPoint y: 31, distance: 23.8
click at [135, 25] on h3 "Spending" at bounding box center [128, 23] width 30 height 8
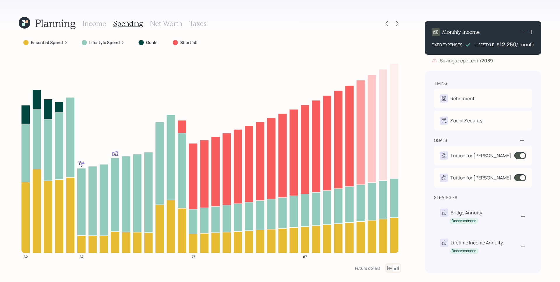
click at [112, 41] on label "Lifestyle Spend" at bounding box center [104, 43] width 31 height 6
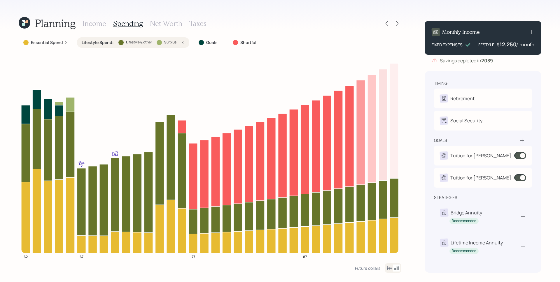
click at [62, 44] on div "Essential Spend" at bounding box center [45, 43] width 44 height 6
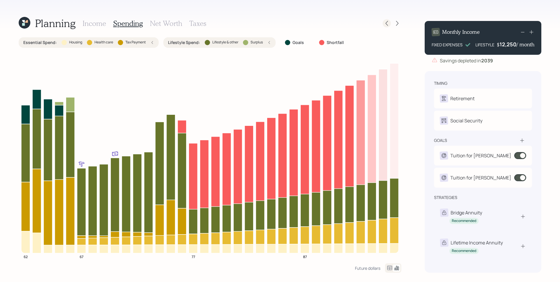
click at [388, 25] on icon at bounding box center [387, 23] width 6 height 6
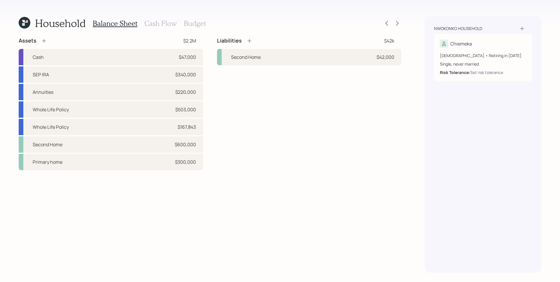
click at [153, 23] on h3 "Cash Flow" at bounding box center [160, 23] width 32 height 8
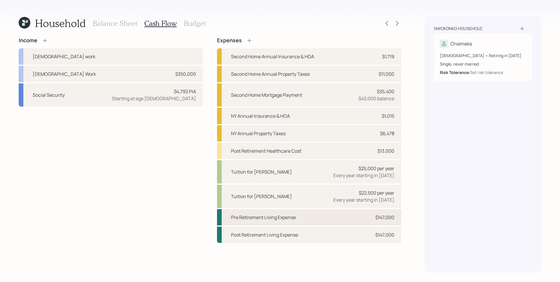
click at [373, 221] on div "Pre Retirement Living Expense $147,000" at bounding box center [309, 218] width 184 height 16
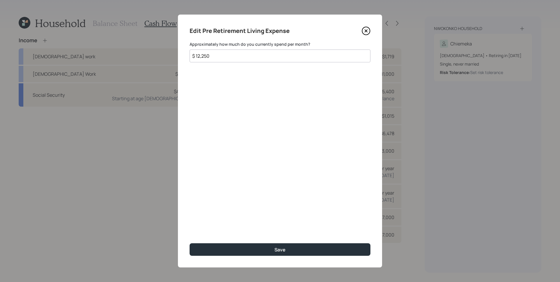
click at [250, 59] on input "$ 12,250" at bounding box center [280, 56] width 181 height 13
type input "$ 2,574"
drag, startPoint x: 268, startPoint y: 114, endPoint x: 273, endPoint y: 130, distance: 15.7
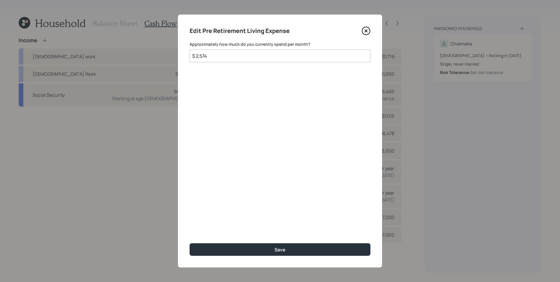
click at [268, 115] on div "Edit Pre Retirement Living Expense Approximately how much do you currently spen…" at bounding box center [280, 141] width 204 height 253
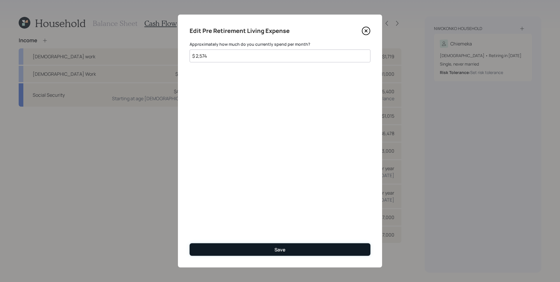
click at [296, 246] on button "Save" at bounding box center [280, 250] width 181 height 13
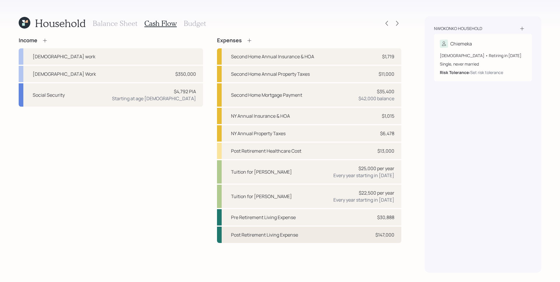
click at [387, 236] on div "$147,000" at bounding box center [385, 235] width 19 height 7
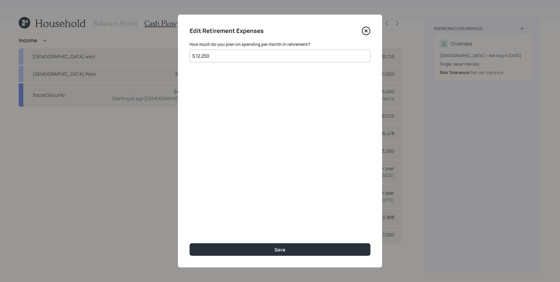
click at [261, 54] on input "$ 12,250" at bounding box center [280, 56] width 181 height 13
type input "$ 2,574"
click at [190, 244] on button "Save" at bounding box center [280, 250] width 181 height 13
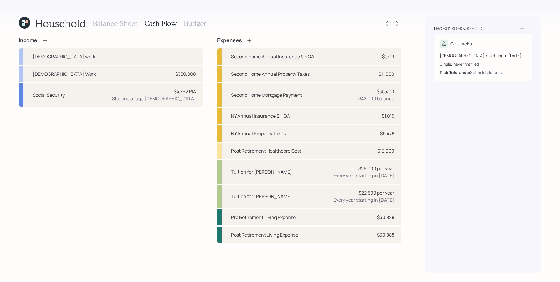
click at [314, 17] on div "Household Balance Sheet Cash Flow Budget" at bounding box center [210, 23] width 383 height 14
click at [399, 26] on icon at bounding box center [398, 23] width 6 height 6
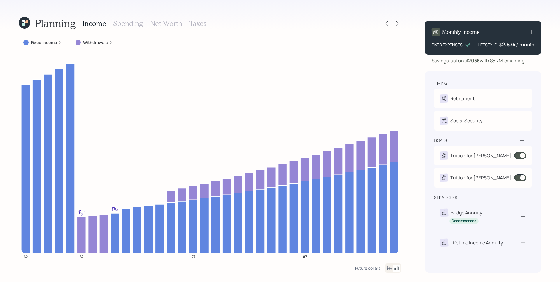
click at [123, 24] on h3 "Spending" at bounding box center [128, 23] width 30 height 8
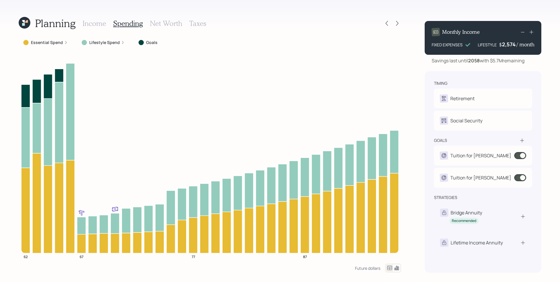
click at [114, 43] on label "Lifestyle Spend" at bounding box center [104, 43] width 31 height 6
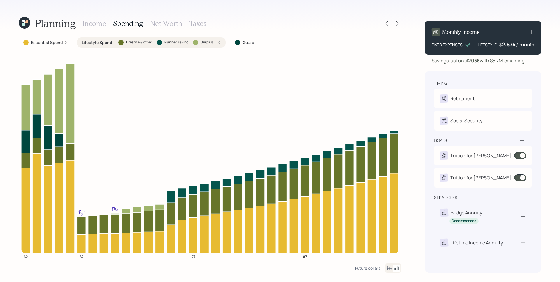
click at [218, 44] on icon at bounding box center [220, 43] width 4 height 4
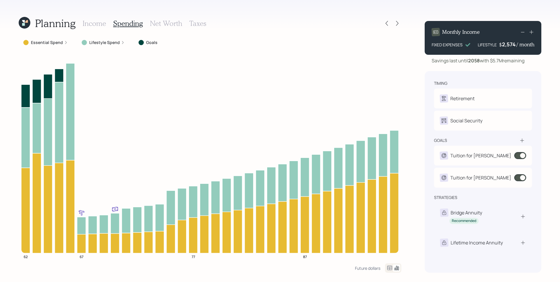
click at [90, 24] on h3 "Income" at bounding box center [95, 23] width 24 height 8
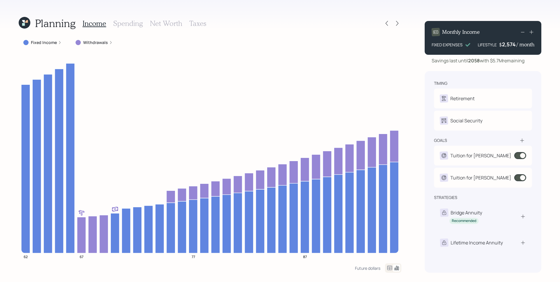
click at [104, 43] on label "Withdrawals" at bounding box center [95, 43] width 25 height 6
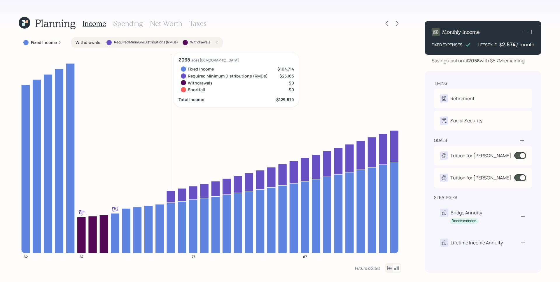
click at [167, 198] on icon at bounding box center [171, 197] width 9 height 12
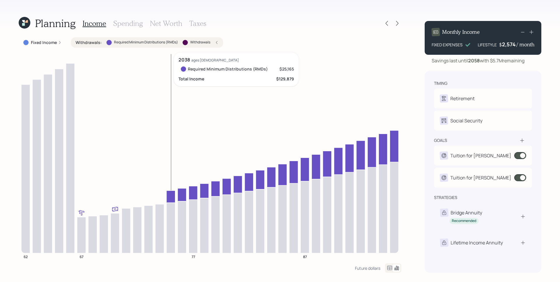
click at [172, 196] on icon at bounding box center [171, 197] width 9 height 12
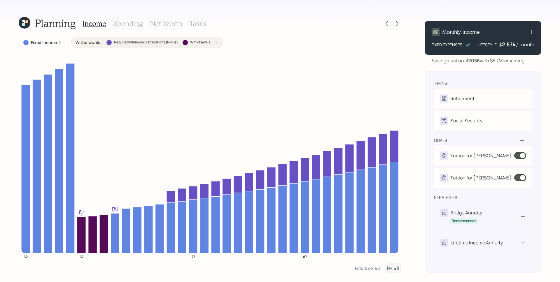
click at [130, 20] on h3 "Spending" at bounding box center [128, 23] width 30 height 8
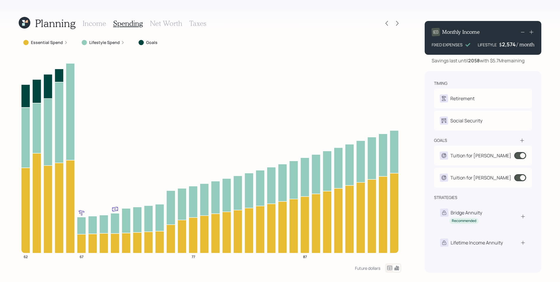
click at [64, 42] on icon at bounding box center [66, 43] width 4 height 4
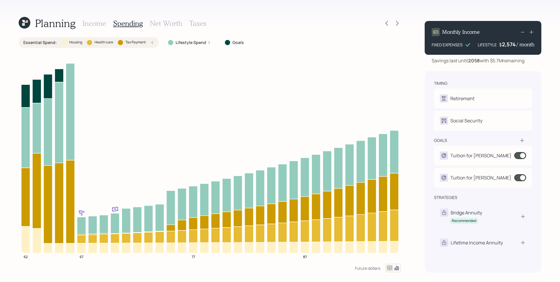
click at [150, 42] on div "Essential Spend : Housing Health care Tax Payment" at bounding box center [88, 43] width 131 height 6
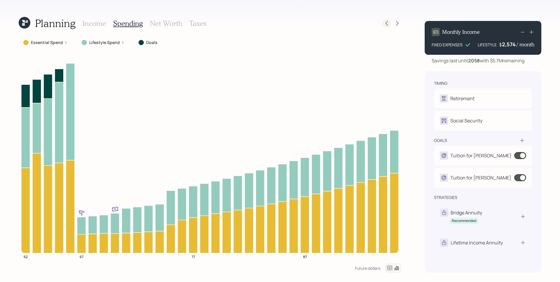
click at [386, 22] on icon at bounding box center [387, 23] width 6 height 6
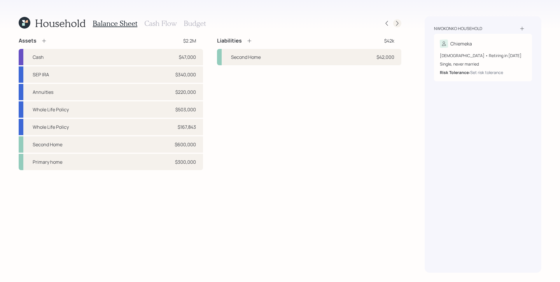
click at [396, 22] on icon at bounding box center [398, 23] width 6 height 6
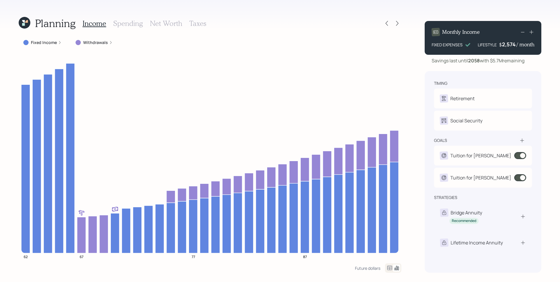
click at [124, 22] on h3 "Spending" at bounding box center [128, 23] width 30 height 8
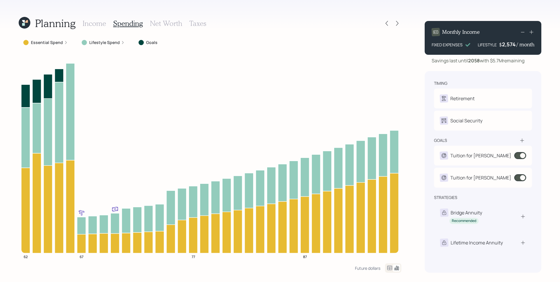
click at [106, 43] on label "Lifestyle Spend" at bounding box center [104, 43] width 31 height 6
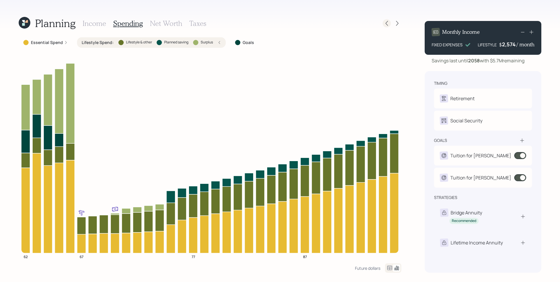
click at [386, 22] on icon at bounding box center [387, 23] width 6 height 6
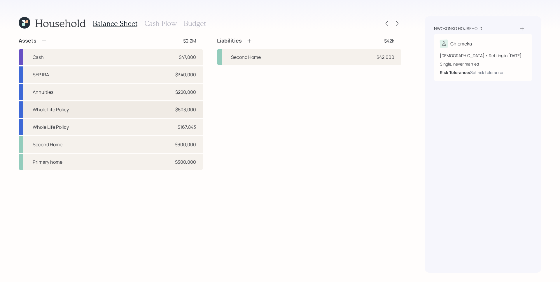
click at [165, 112] on div "Whole Life Policy $503,000" at bounding box center [111, 110] width 184 height 16
select select "taxable"
select select "conservative"
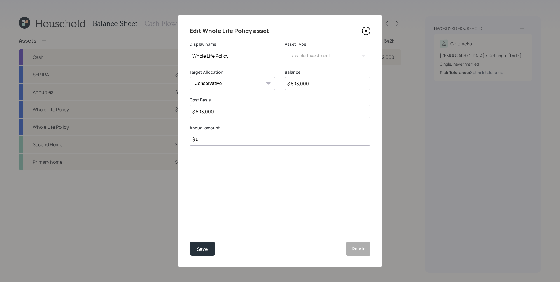
click at [215, 139] on input "$ 0" at bounding box center [280, 139] width 181 height 13
type input "$ 36,000"
click at [190, 242] on button "Save" at bounding box center [203, 249] width 26 height 14
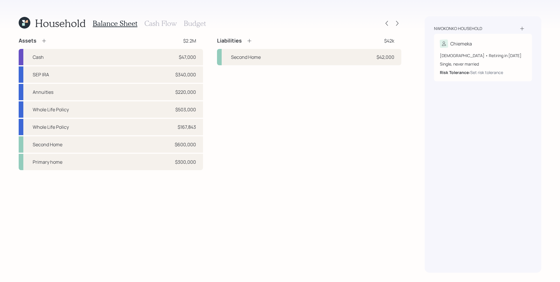
click at [42, 40] on icon at bounding box center [44, 41] width 6 height 6
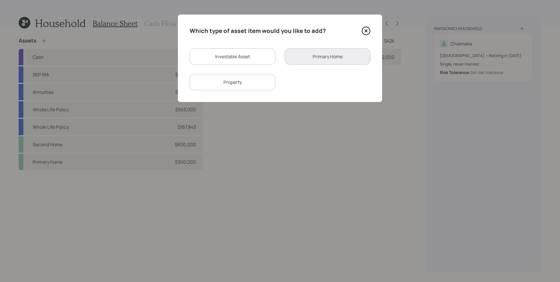
click at [237, 55] on div "Investable Asset" at bounding box center [233, 56] width 86 height 16
select select "taxable"
select select "balanced"
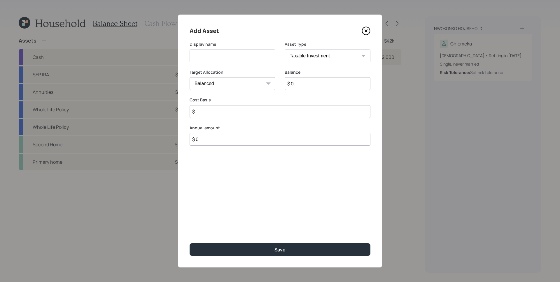
click at [235, 56] on input at bounding box center [233, 56] width 86 height 13
type input "Traditional IRA"
click at [221, 116] on input "$" at bounding box center [280, 111] width 181 height 13
click at [322, 50] on select "SEP IRA IRA Roth IRA 401(k) Roth 401(k) 403(b) Roth 403(b) 457(b) Roth 457(b) H…" at bounding box center [328, 56] width 86 height 13
select select "ira"
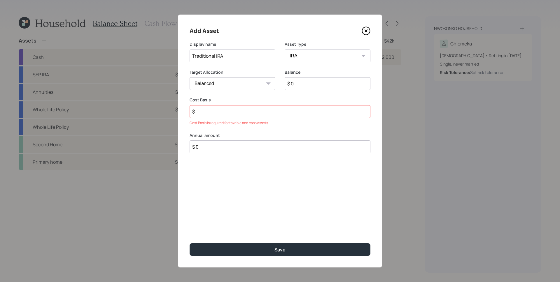
click at [285, 50] on select "SEP IRA IRA Roth IRA 401(k) Roth 401(k) 403(b) Roth 403(b) 457(b) Roth 457(b) H…" at bounding box center [328, 56] width 86 height 13
click at [235, 111] on input "$" at bounding box center [280, 111] width 181 height 13
type input "$ 8,000"
click at [296, 93] on div "Balance $ 0" at bounding box center [328, 83] width 86 height 28
click at [299, 82] on input "$ 0" at bounding box center [328, 83] width 86 height 13
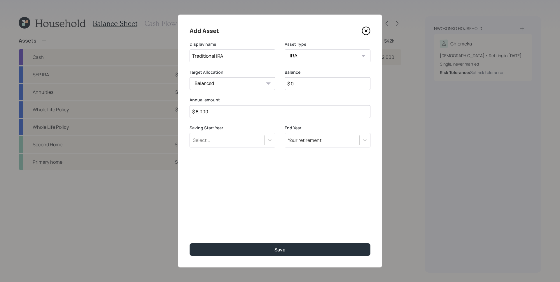
click at [299, 82] on input "$ 0" at bounding box center [328, 83] width 86 height 13
type input "$ 162,048"
click at [245, 139] on div "Select..." at bounding box center [227, 140] width 74 height 10
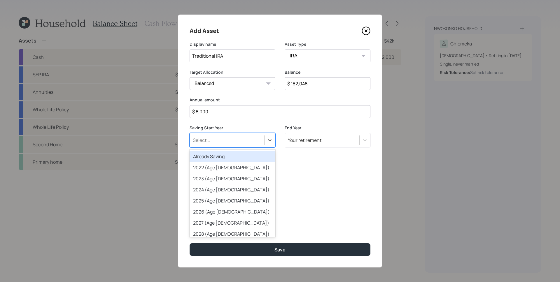
click at [240, 154] on div "Already Saving" at bounding box center [233, 156] width 86 height 11
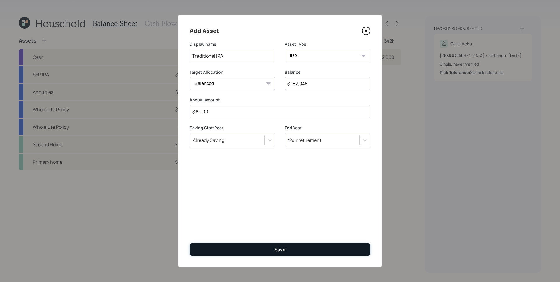
click at [294, 246] on button "Save" at bounding box center [280, 250] width 181 height 13
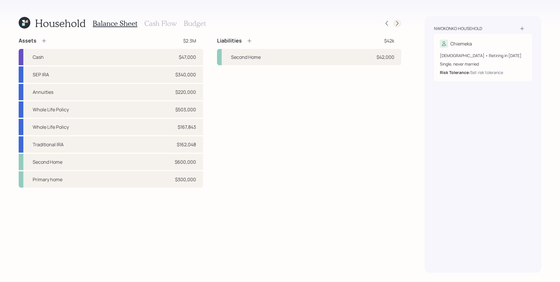
click at [397, 23] on icon at bounding box center [398, 23] width 6 height 6
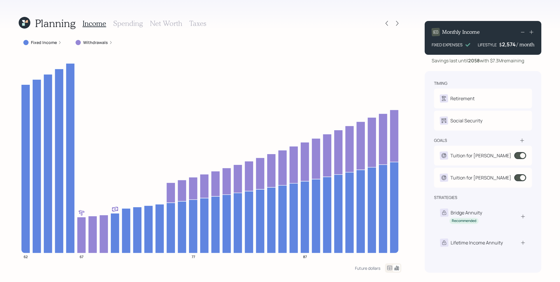
click at [138, 26] on h3 "Spending" at bounding box center [128, 23] width 30 height 8
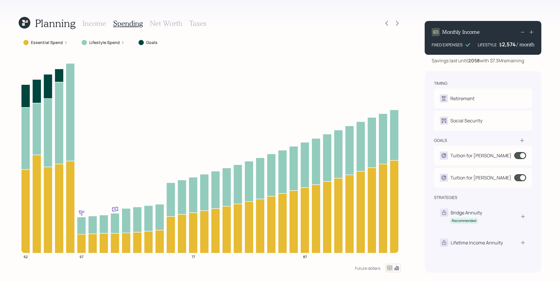
click at [102, 41] on label "Lifestyle Spend" at bounding box center [104, 43] width 31 height 6
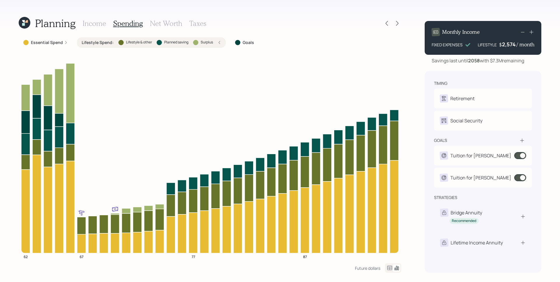
click at [215, 42] on div "Lifestyle Spend : Lifestyle & other Planned saving Surplus" at bounding box center [151, 43] width 139 height 6
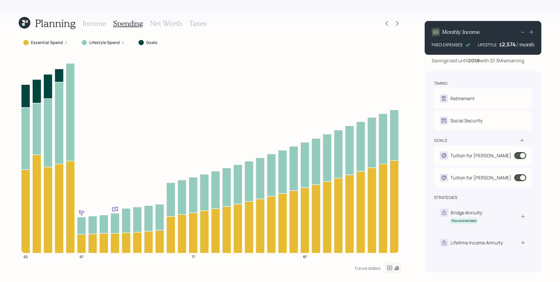
click at [101, 23] on h3 "Income" at bounding box center [95, 23] width 24 height 8
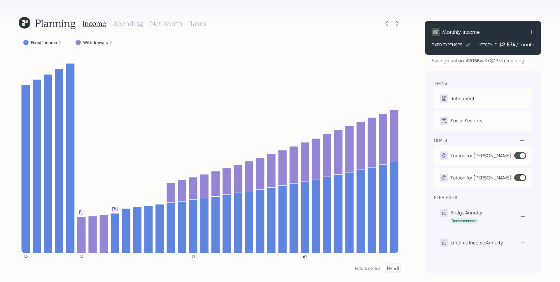
click at [521, 141] on icon at bounding box center [522, 141] width 6 height 6
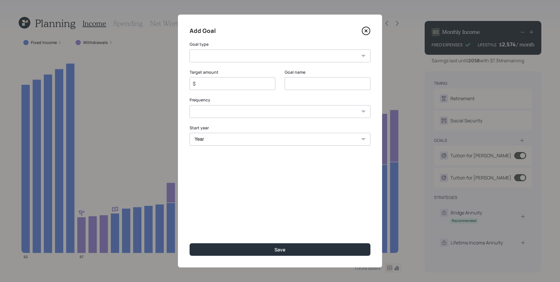
click at [239, 58] on select "Create an emergency fund Donate to charity Purchase a home Make a purchase Supp…" at bounding box center [280, 56] width 181 height 13
select select "vacation"
click at [190, 50] on select "Create an emergency fund Donate to charity Purchase a home Make a purchase Supp…" at bounding box center [280, 56] width 181 height 13
type input "Plan for travel"
click at [227, 85] on input "$" at bounding box center [230, 83] width 76 height 7
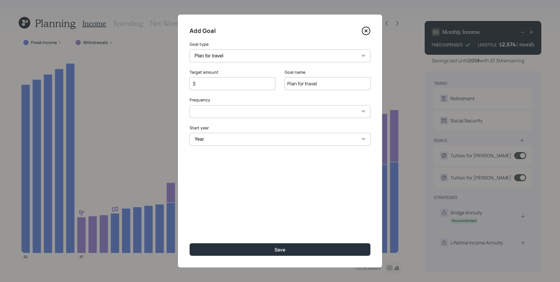
click at [227, 85] on input "$" at bounding box center [230, 83] width 76 height 7
type input "$ 12,000"
click at [248, 114] on select "One time Every 1 year Every 2 years Every 3 years Every 4 years Every 5 years E…" at bounding box center [280, 111] width 181 height 13
select select "1"
click at [190, 105] on select "One time Every 1 year Every 2 years Every 3 years Every 4 years Every 5 years E…" at bounding box center [280, 111] width 181 height 13
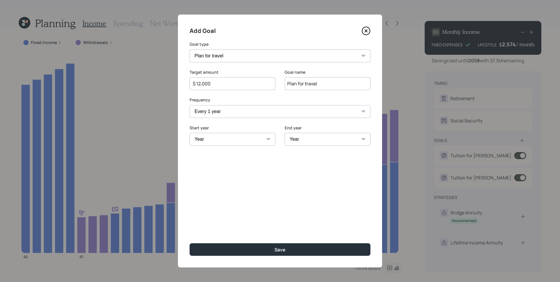
click at [229, 142] on select "Year 2025 2026 2027 2028 2029 2030 2031 2032 2033 2034 2035 2036 2037 2038 2039…" at bounding box center [233, 139] width 86 height 13
select select "2030"
click at [190, 133] on select "Year 2025 2026 2027 2028 2029 2030 2031 2032 2033 2034 2035 2036 2037 2038 2039…" at bounding box center [233, 139] width 86 height 13
click at [308, 137] on select "Year 2030 2031 2032 2033 2034 2035 2036 2037 2038 2039 2040 2041 2042 2043 2044…" at bounding box center [328, 139] width 86 height 13
select select "2057"
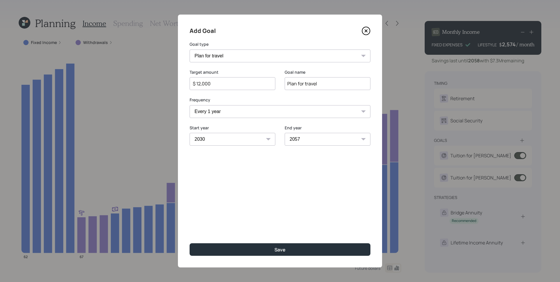
click at [285, 133] on select "Year 2030 2031 2032 2033 2034 2035 2036 2037 2038 2039 2040 2041 2042 2043 2044…" at bounding box center [328, 139] width 86 height 13
click at [254, 197] on div "Add Goal Goal type Create an emergency fund Donate to charity Purchase a home M…" at bounding box center [280, 141] width 204 height 253
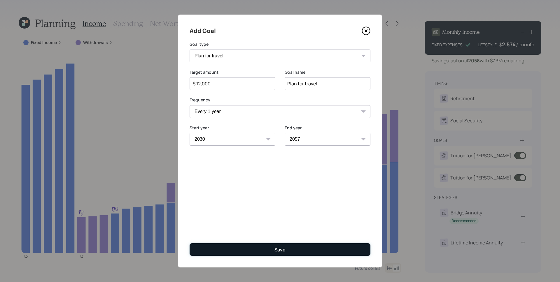
click at [312, 246] on button "Save" at bounding box center [280, 250] width 181 height 13
type input "$"
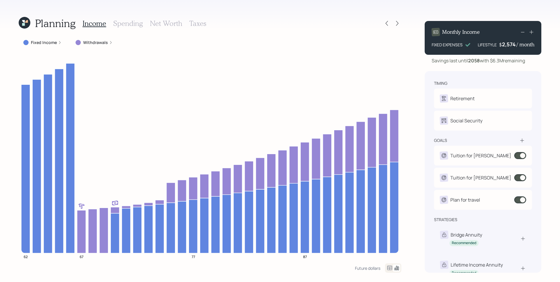
click at [107, 46] on div "Withdrawals" at bounding box center [94, 42] width 46 height 11
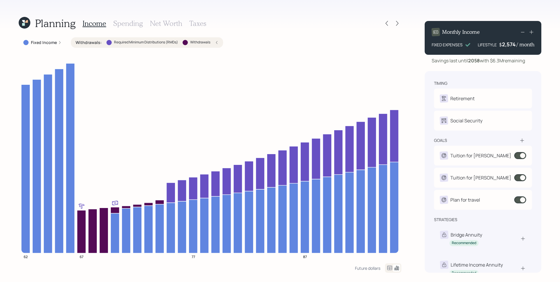
click at [158, 24] on h3 "Net Worth" at bounding box center [166, 23] width 32 height 8
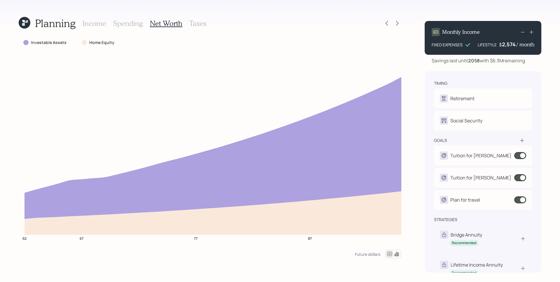
click at [523, 141] on icon at bounding box center [522, 141] width 6 height 6
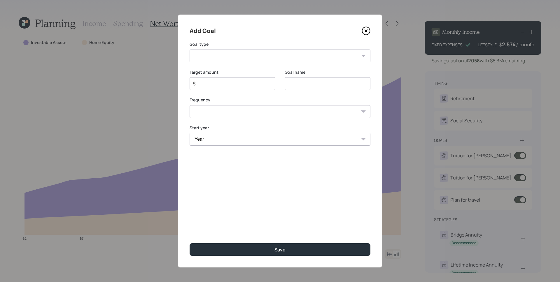
click at [288, 55] on select "Create an emergency fund Donate to charity Purchase a home Make a purchase Supp…" at bounding box center [280, 56] width 181 height 13
select select "other"
click at [190, 50] on select "Create an emergency fund Donate to charity Purchase a home Make a purchase Supp…" at bounding box center [280, 56] width 181 height 13
click at [311, 82] on input "Other" at bounding box center [328, 83] width 86 height 13
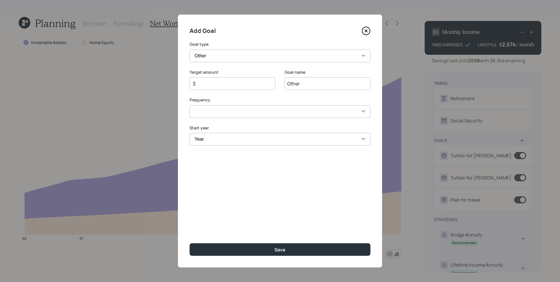
click at [311, 82] on input "Other" at bounding box center [328, 83] width 86 height 13
type input "LTC"
click at [250, 86] on input "$" at bounding box center [230, 83] width 76 height 7
type input "$ 105,000"
click at [243, 115] on select "One time Every 1 year Every 2 years Every 3 years Every 4 years Every 5 years E…" at bounding box center [280, 111] width 181 height 13
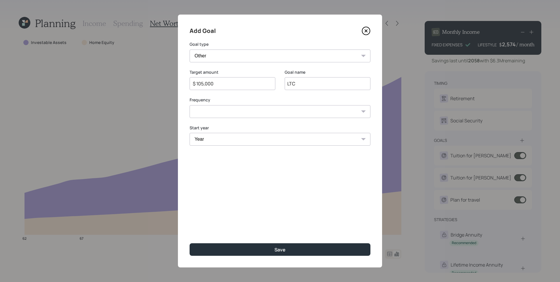
select select "1"
click at [190, 105] on select "One time Every 1 year Every 2 years Every 3 years Every 4 years Every 5 years E…" at bounding box center [280, 111] width 181 height 13
click at [226, 139] on select "Year 2025 2026 2027 2028 2029 2030 2031 2032 2033 2034 2035 2036 2037 2038 2039…" at bounding box center [233, 139] width 86 height 13
select select "2050"
click at [190, 133] on select "Year 2025 2026 2027 2028 2029 2030 2031 2032 2033 2034 2035 2036 2037 2038 2039…" at bounding box center [233, 139] width 86 height 13
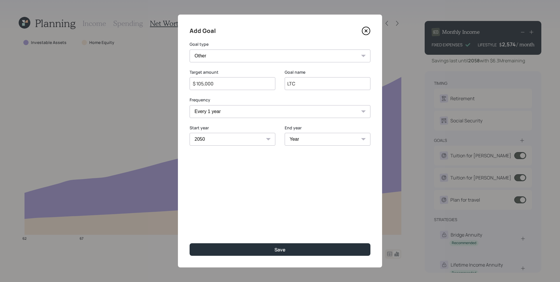
click at [314, 137] on select "Year 2050 2051 2052 2053 2054 2055 2056 2057" at bounding box center [328, 139] width 86 height 13
select select "2055"
click at [285, 133] on select "Year 2050 2051 2052 2053 2054 2055 2056 2057" at bounding box center [328, 139] width 86 height 13
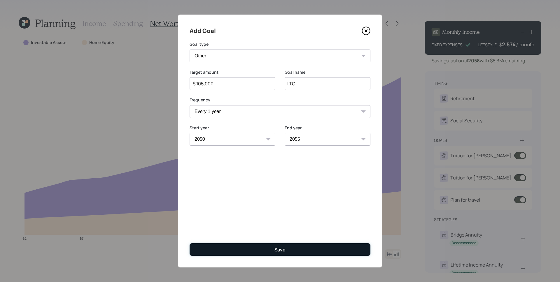
click at [316, 252] on button "Save" at bounding box center [280, 250] width 181 height 13
type input "$"
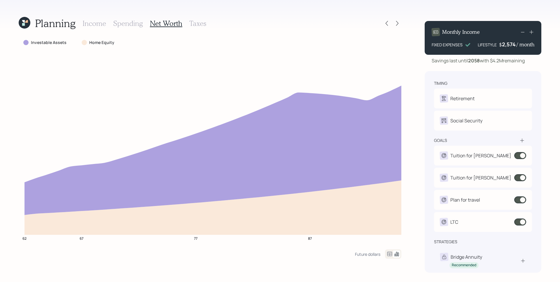
click at [97, 25] on h3 "Income" at bounding box center [95, 23] width 24 height 8
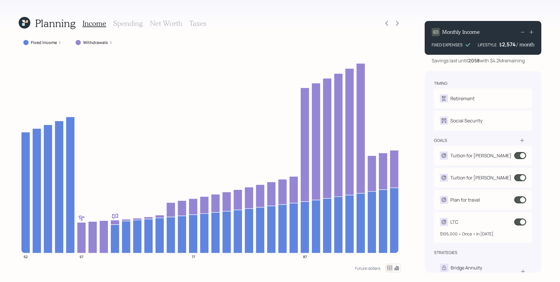
click at [482, 227] on div "LTC $105,000 • Once • In 2050" at bounding box center [483, 227] width 98 height 31
select select "1"
select select "2050"
select select "2055"
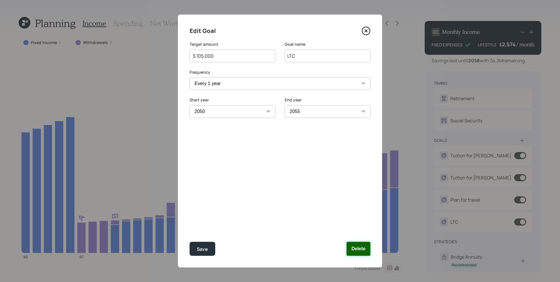
click at [359, 252] on button "Delete" at bounding box center [359, 249] width 24 height 14
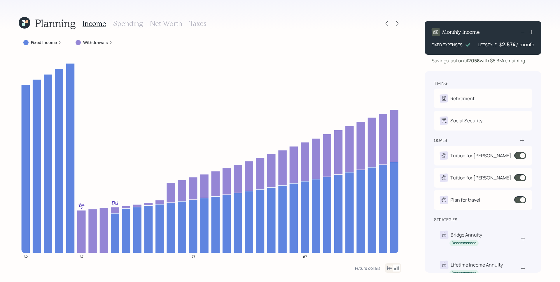
click at [512, 45] on div "2,574" at bounding box center [509, 44] width 15 height 7
click at [512, 45] on div "2574" at bounding box center [509, 44] width 15 height 7
click at [493, 73] on div "timing Retirement C Retire at 66y 1m Social Security C Elect at 70y 1m goals Tu…" at bounding box center [483, 172] width 117 height 202
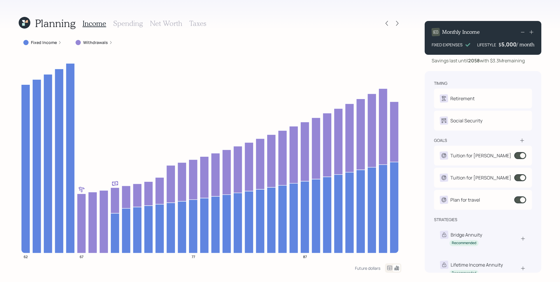
click at [514, 43] on div "5,000" at bounding box center [509, 44] width 15 height 7
click at [514, 43] on div "5000" at bounding box center [509, 44] width 15 height 7
click at [515, 43] on div "5000" at bounding box center [509, 44] width 15 height 7
click at [514, 43] on div "5000" at bounding box center [509, 44] width 15 height 7
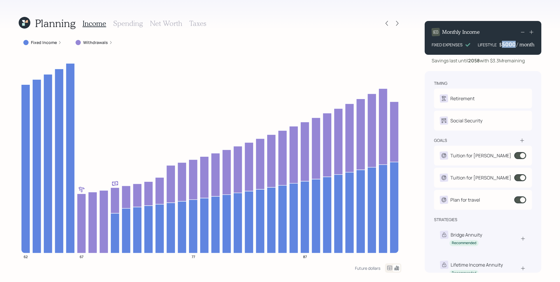
click at [514, 43] on div "5000" at bounding box center [509, 44] width 15 height 7
click at [494, 74] on div "timing Retirement C Retire at 66y 1m Social Security C Elect at 70y 1m goals Tu…" at bounding box center [483, 172] width 117 height 202
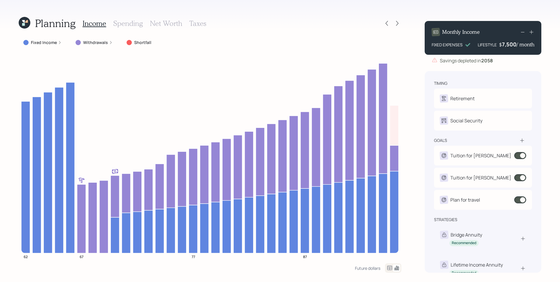
click at [503, 46] on div "7,500" at bounding box center [509, 44] width 15 height 7
click at [503, 46] on div "7500" at bounding box center [509, 44] width 15 height 7
click at [505, 67] on div "Monthly Income FIXED EXPENSES LIFESTYLE $ 2574 / month Savings depleted in 2058…" at bounding box center [483, 144] width 117 height 257
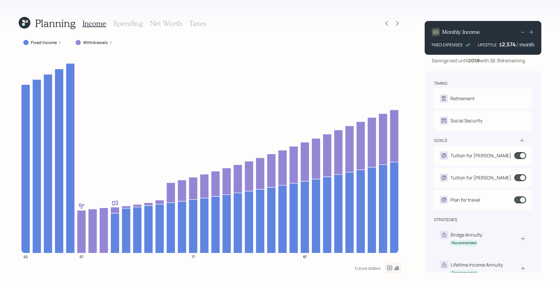
click at [204, 23] on h3 "Taxes" at bounding box center [197, 23] width 17 height 8
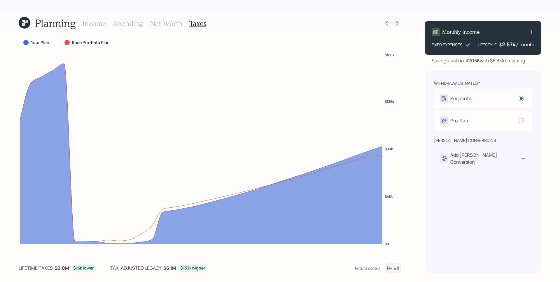
click at [403, 221] on div "Planning Income Spending Net Worth Taxes Your Plan Base Pro-Rata Plan $0 $45k $…" at bounding box center [280, 141] width 560 height 282
click at [399, 22] on icon at bounding box center [398, 23] width 6 height 6
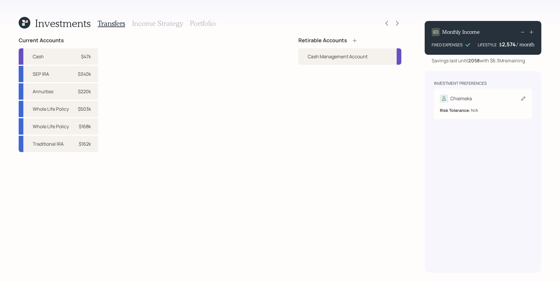
click at [456, 101] on div "Chiemeka" at bounding box center [462, 98] width 22 height 7
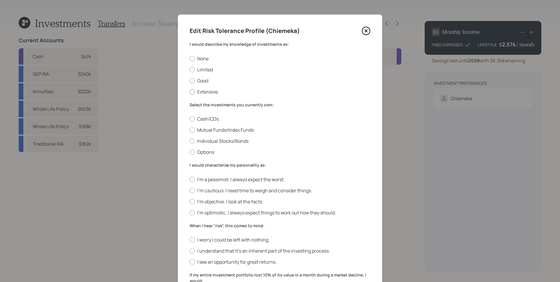
click at [190, 90] on div at bounding box center [192, 91] width 5 height 5
click at [189, 92] on input "Extensive" at bounding box center [189, 92] width 0 height 0
radio input "true"
drag, startPoint x: 198, startPoint y: 152, endPoint x: 203, endPoint y: 180, distance: 28.4
click at [198, 152] on label "Options" at bounding box center [280, 152] width 181 height 6
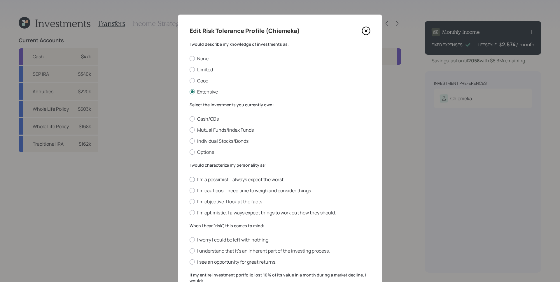
click at [190, 152] on input "Options" at bounding box center [189, 152] width 0 height 0
radio input "true"
click at [207, 213] on label "I'm optimistic. I always expect things to work out how they should." at bounding box center [280, 213] width 181 height 6
click at [190, 213] on input "I'm optimistic. I always expect things to work out how they should." at bounding box center [189, 213] width 0 height 0
radio input "true"
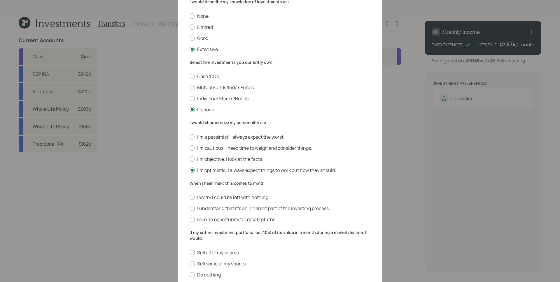
drag, startPoint x: 223, startPoint y: 219, endPoint x: 254, endPoint y: 206, distance: 33.9
click at [223, 219] on label "I see an opportunity for great returns." at bounding box center [280, 220] width 181 height 6
click at [190, 220] on input "I see an opportunity for great returns." at bounding box center [189, 220] width 0 height 0
radio input "true"
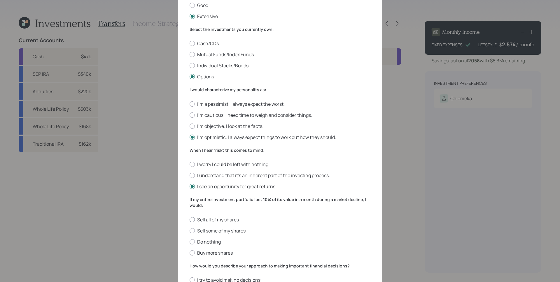
scroll to position [85, 0]
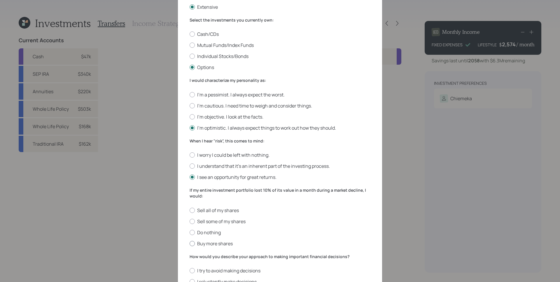
click at [211, 246] on label "Buy more shares" at bounding box center [280, 244] width 181 height 6
click at [190, 244] on input "Buy more shares" at bounding box center [189, 244] width 0 height 0
radio input "true"
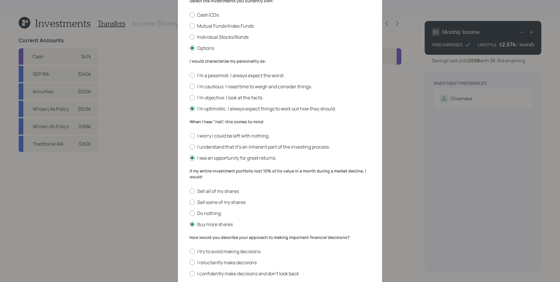
scroll to position [145, 0]
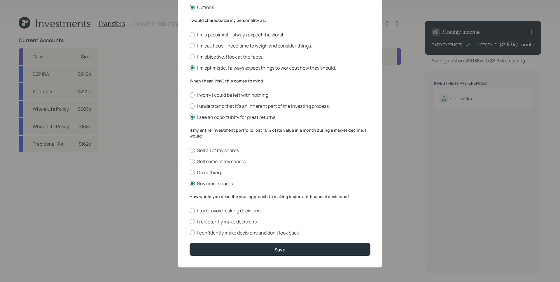
click at [218, 234] on label "I confidently make decisions and don’t look back" at bounding box center [280, 233] width 181 height 6
click at [190, 233] on input "I confidently make decisions and don’t look back" at bounding box center [189, 233] width 0 height 0
radio input "true"
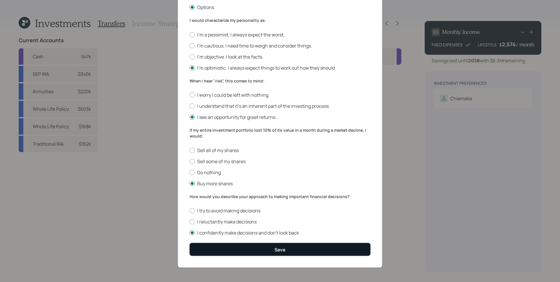
drag, startPoint x: 241, startPoint y: 254, endPoint x: 247, endPoint y: 254, distance: 5.5
click at [242, 254] on button "Save" at bounding box center [280, 249] width 181 height 13
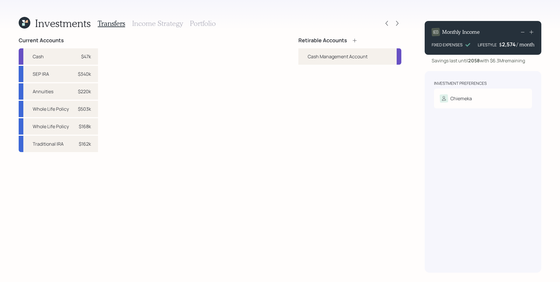
click at [351, 39] on div "Retirable Accounts" at bounding box center [328, 40] width 59 height 6
click at [353, 39] on icon at bounding box center [355, 41] width 6 height 6
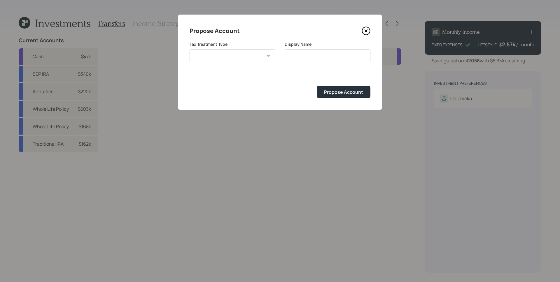
click at [243, 61] on select "Roth Taxable Traditional" at bounding box center [233, 56] width 86 height 13
select select "traditional"
click at [190, 50] on select "Roth Taxable Traditional" at bounding box center [233, 56] width 86 height 13
click at [317, 55] on input "Traditional" at bounding box center [328, 56] width 86 height 13
type input "Traditional IRA"
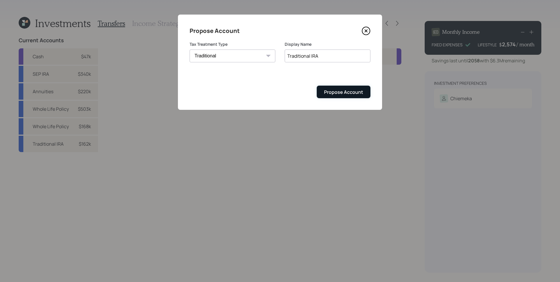
click at [334, 93] on div "Propose Account" at bounding box center [343, 92] width 39 height 6
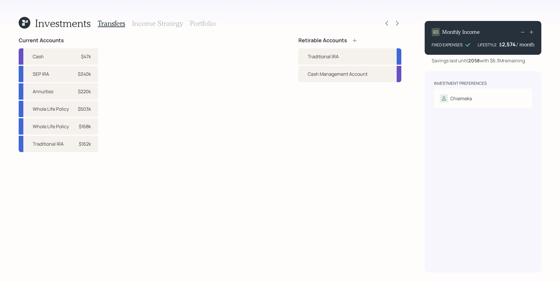
click at [354, 40] on icon at bounding box center [355, 41] width 6 height 6
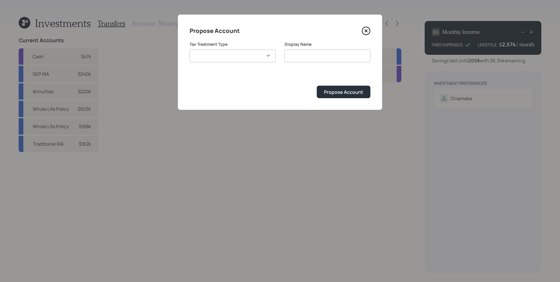
click at [249, 57] on select "Roth Taxable Traditional" at bounding box center [233, 56] width 86 height 13
select select "taxable"
click at [190, 50] on select "Roth Taxable Traditional" at bounding box center [233, 56] width 86 height 13
click at [321, 57] on input "Taxable" at bounding box center [328, 56] width 86 height 13
type input "Taxable Brokerage"
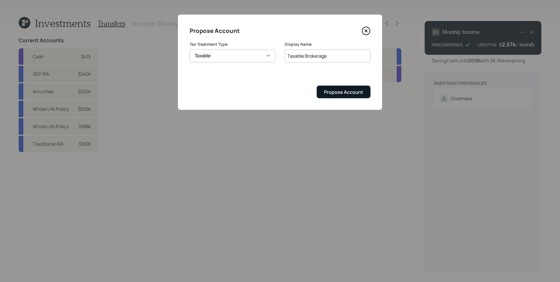
click at [337, 93] on div "Propose Account" at bounding box center [343, 92] width 39 height 6
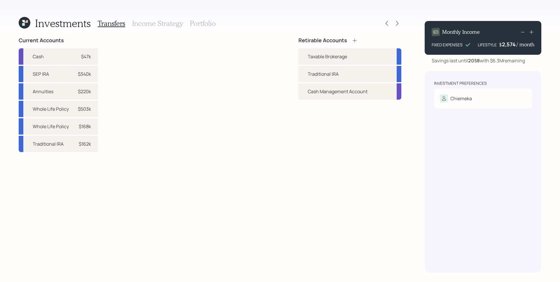
click at [355, 39] on icon at bounding box center [355, 41] width 6 height 6
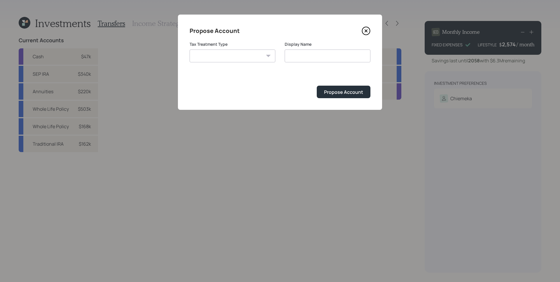
click at [252, 54] on select "Roth Taxable Traditional" at bounding box center [233, 56] width 86 height 13
select select "traditional"
click at [190, 50] on select "Roth Taxable Traditional" at bounding box center [233, 56] width 86 height 13
click at [288, 55] on input "Traditional" at bounding box center [328, 56] width 86 height 13
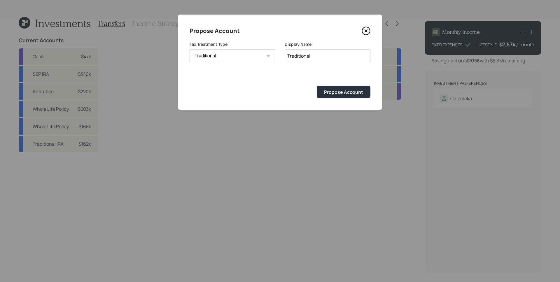
click at [288, 55] on input "Traditional" at bounding box center [328, 56] width 86 height 13
type input "SEP IRA"
click at [335, 97] on button "Propose Account" at bounding box center [344, 92] width 54 height 13
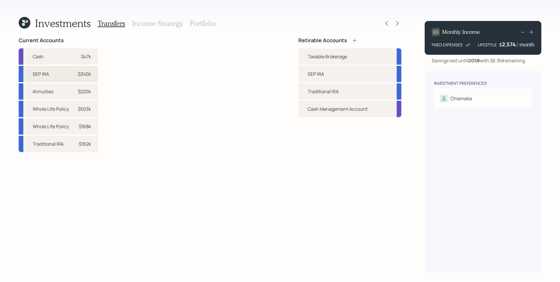
click at [89, 75] on div "$340k" at bounding box center [84, 74] width 13 height 7
click at [313, 73] on div "SEP IRA" at bounding box center [316, 74] width 16 height 7
select select "474be343-5dad-460f-93bf-8d7a544622d5"
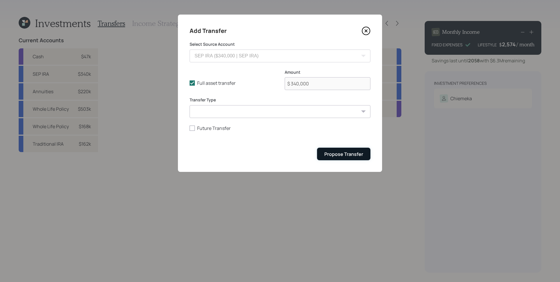
click at [339, 157] on div "Propose Transfer" at bounding box center [344, 154] width 39 height 6
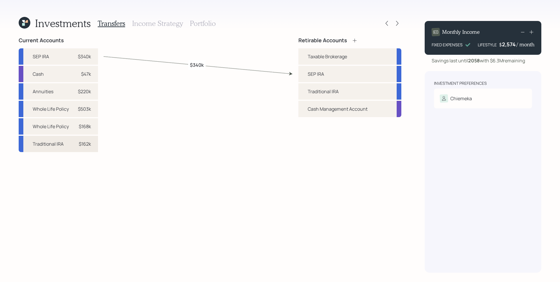
click at [80, 147] on div "$162k" at bounding box center [85, 144] width 12 height 7
click at [320, 91] on div "Traditional IRA" at bounding box center [323, 91] width 31 height 7
select select "cd2a1e0d-ce27-4f60-8be1-411aa608f063"
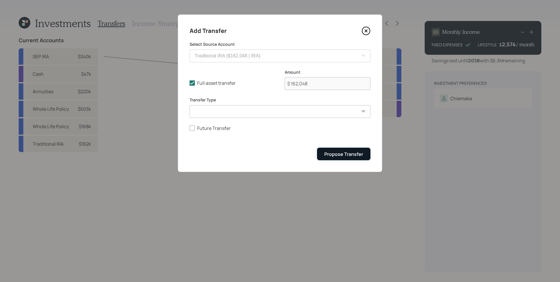
click at [351, 153] on div "Propose Transfer" at bounding box center [344, 154] width 39 height 6
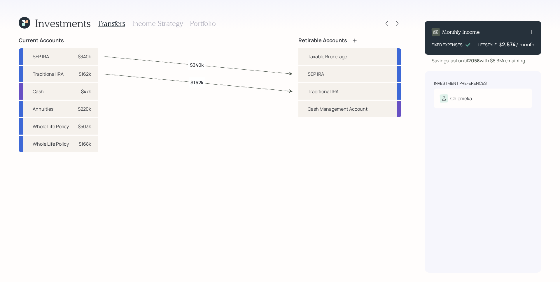
click at [79, 94] on div "$47k" at bounding box center [83, 91] width 18 height 7
click at [111, 94] on div "Current Accounts SEP IRA $340k Traditional IRA $162k Cash $47k Annuities $220k …" at bounding box center [210, 155] width 383 height 236
click at [78, 106] on div "$220k" at bounding box center [84, 109] width 13 height 7
click at [309, 57] on div "Taxable Brokerage" at bounding box center [327, 56] width 39 height 7
select select "78c60422-2961-4d81-b871-957431897e91"
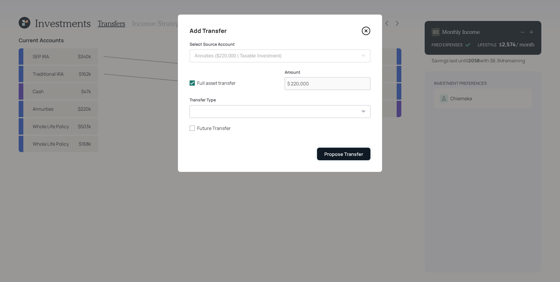
click at [355, 155] on div "Propose Transfer" at bounding box center [344, 154] width 39 height 6
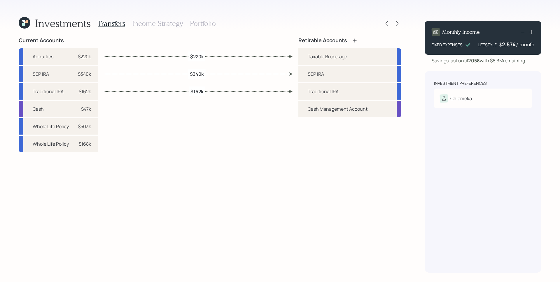
click at [156, 23] on h3 "Income Strategy" at bounding box center [157, 23] width 51 height 8
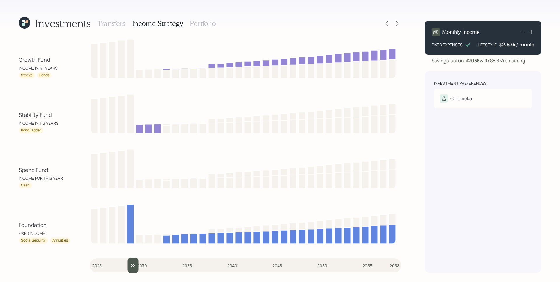
drag, startPoint x: 100, startPoint y: 271, endPoint x: 125, endPoint y: 268, distance: 25.6
click at [125, 268] on input "slider" at bounding box center [246, 266] width 312 height 16
drag, startPoint x: 136, startPoint y: 269, endPoint x: 113, endPoint y: 269, distance: 23.3
click at [113, 269] on input "slider" at bounding box center [246, 266] width 312 height 16
drag, startPoint x: 118, startPoint y: 264, endPoint x: 128, endPoint y: 263, distance: 10.2
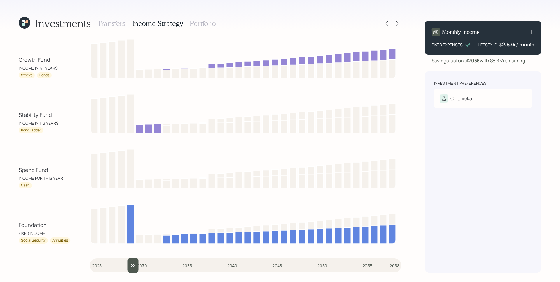
click at [128, 263] on input "slider" at bounding box center [246, 266] width 312 height 16
drag, startPoint x: 130, startPoint y: 265, endPoint x: 119, endPoint y: 263, distance: 10.5
click at [119, 263] on input "slider" at bounding box center [246, 266] width 312 height 16
drag, startPoint x: 121, startPoint y: 268, endPoint x: 127, endPoint y: 270, distance: 6.9
click at [127, 270] on input "slider" at bounding box center [246, 266] width 312 height 16
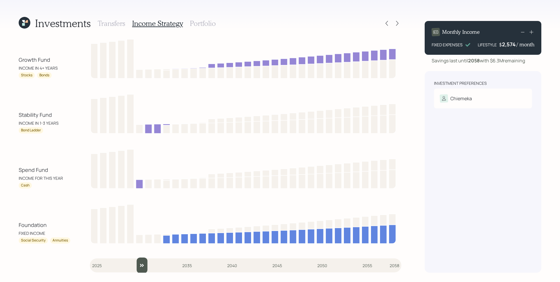
type input "2030"
click at [134, 262] on input "slider" at bounding box center [246, 266] width 312 height 16
click at [81, 137] on div "Growth Fund INCOME IN 4+ YEARS Stocks Bonds Stability Fund INCOME IN 1-3 YEARS …" at bounding box center [210, 155] width 383 height 236
click at [212, 21] on h3 "Portfolio" at bounding box center [203, 23] width 26 height 8
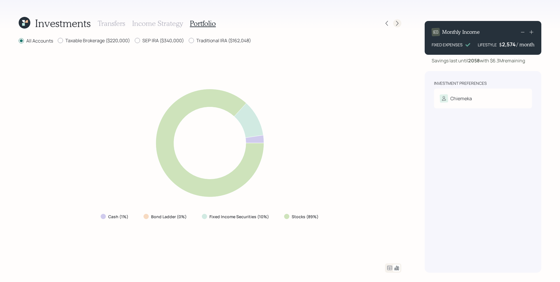
click at [399, 21] on icon at bounding box center [398, 23] width 6 height 6
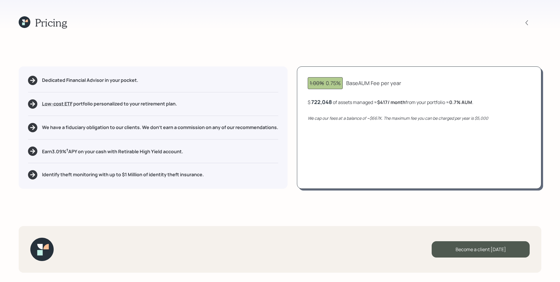
click at [323, 100] on div "722,048" at bounding box center [321, 102] width 21 height 7
click at [323, 100] on div "722048" at bounding box center [320, 102] width 19 height 7
click at [384, 129] on div "1.00% 0.75% Base AUM Fee per year $ 850000 of assets managed ≈ $417 / month fro…" at bounding box center [419, 128] width 245 height 123
click at [527, 22] on icon at bounding box center [527, 22] width 2 height 5
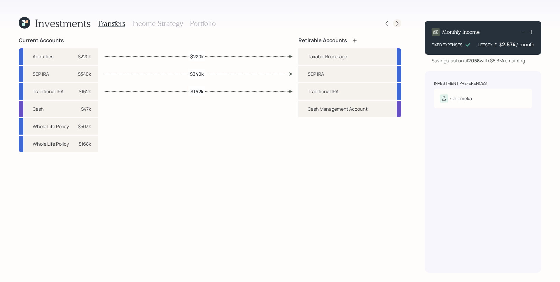
click at [399, 24] on icon at bounding box center [398, 23] width 6 height 6
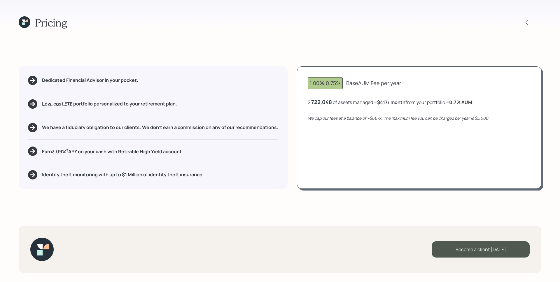
drag, startPoint x: 469, startPoint y: 148, endPoint x: 435, endPoint y: 142, distance: 34.6
click at [470, 148] on div "1.00% 0.75% Base AUM Fee per year $ 722,048 of assets managed ≈ $417 / month fr…" at bounding box center [419, 128] width 245 height 123
drag, startPoint x: 30, startPoint y: 24, endPoint x: 27, endPoint y: 23, distance: 3.0
click at [30, 24] on div "Pricing" at bounding box center [43, 22] width 48 height 13
click at [27, 23] on icon at bounding box center [25, 22] width 12 height 12
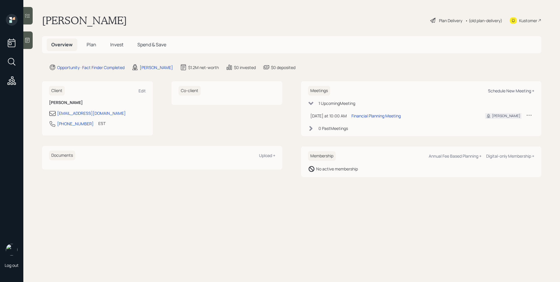
click at [529, 91] on div "Schedule New Meeting +" at bounding box center [511, 91] width 46 height 6
select select "d946c976-65aa-4529-ac9d-02c4f1114fc0"
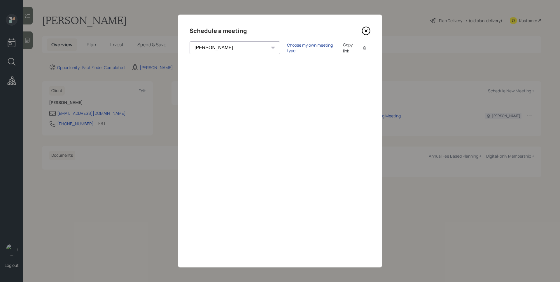
click at [287, 45] on div "Choose my own meeting type" at bounding box center [311, 47] width 49 height 11
drag, startPoint x: 366, startPoint y: 31, endPoint x: 362, endPoint y: 33, distance: 3.8
click at [366, 31] on icon at bounding box center [366, 31] width 9 height 9
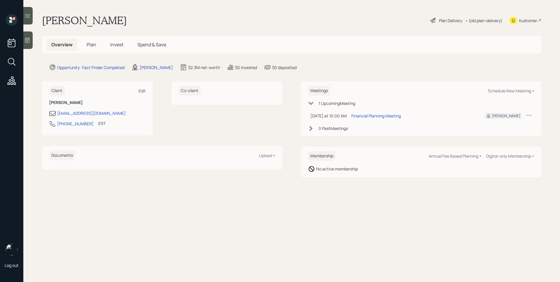
click at [139, 90] on div "Edit" at bounding box center [142, 91] width 7 height 6
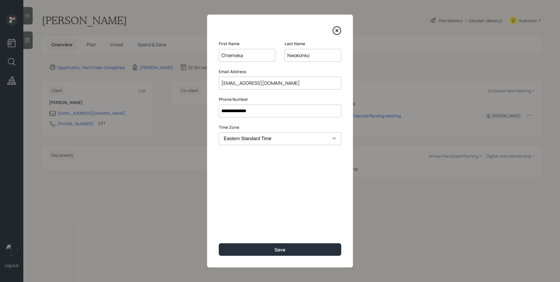
drag, startPoint x: 231, startPoint y: 55, endPoint x: 220, endPoint y: 55, distance: 11.1
click at [220, 55] on input "Chiemeka" at bounding box center [247, 55] width 57 height 13
type input "Emeka"
click at [257, 34] on div at bounding box center [280, 30] width 123 height 9
click at [293, 247] on button "Save" at bounding box center [280, 250] width 123 height 13
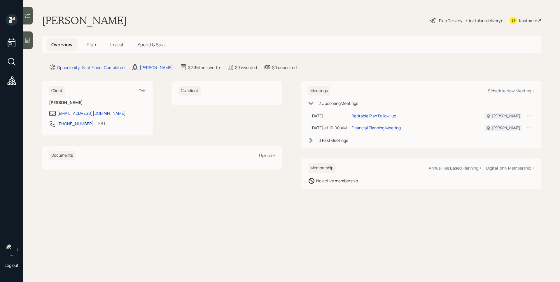
click at [96, 44] on h5 "Plan" at bounding box center [91, 45] width 19 height 13
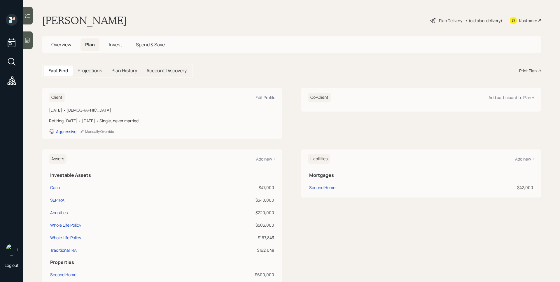
click at [529, 70] on div "Print Plan" at bounding box center [528, 71] width 18 height 6
